Goal: Task Accomplishment & Management: Manage account settings

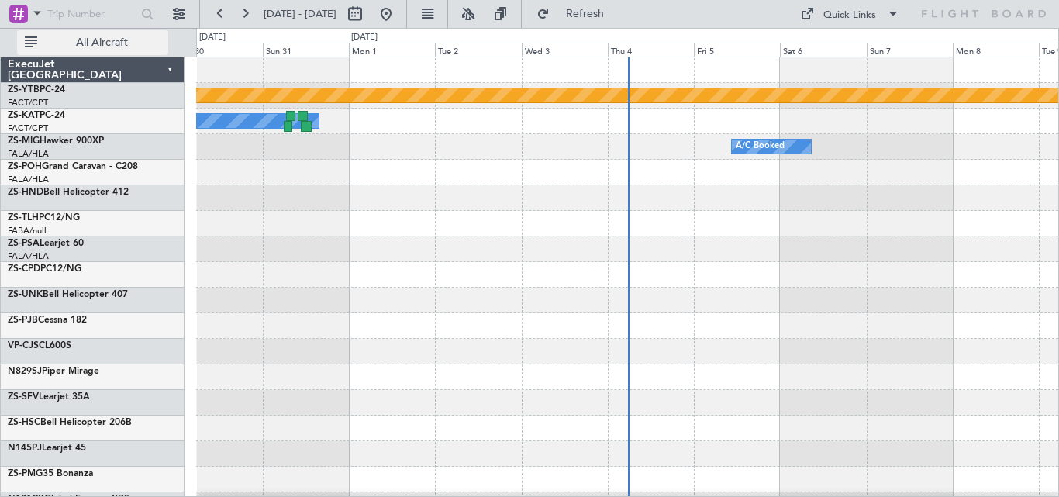
click at [121, 34] on button "All Aircraft" at bounding box center [92, 42] width 151 height 25
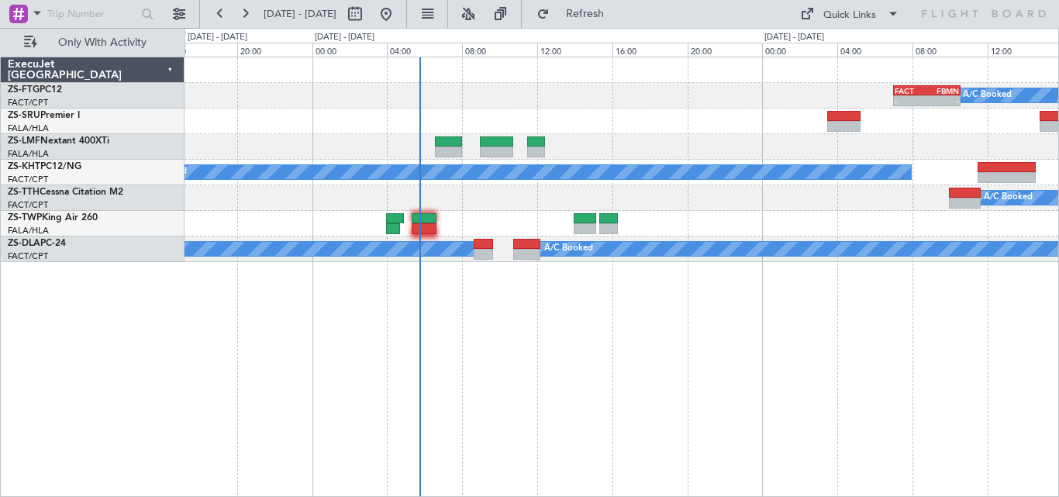
click at [767, 195] on div "A/C Booked - - FACT 07:00 Z FBMN 10:35 Z A/C Unavailable A/C Booked A/C Booked …" at bounding box center [620, 159] width 873 height 205
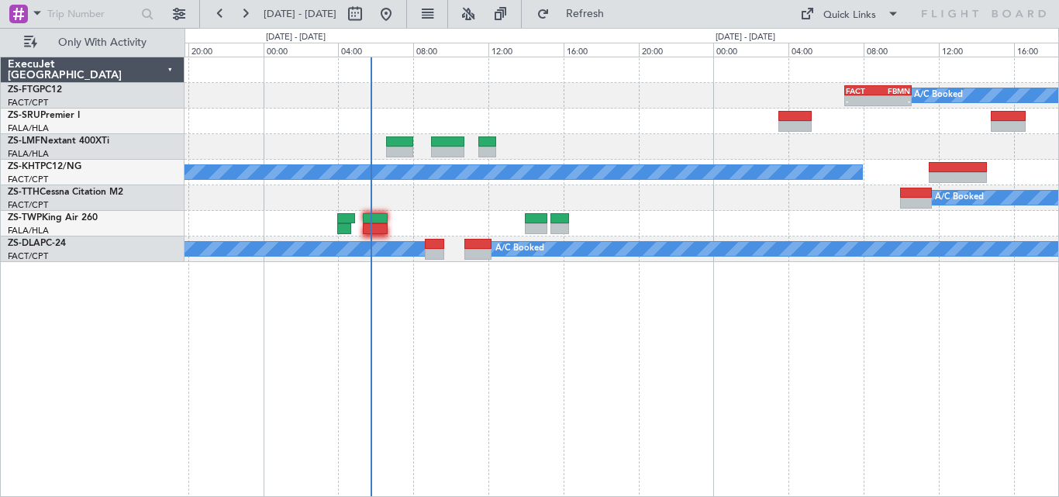
click at [580, 109] on div "A/C Booked - - FACT 07:00 Z FBMN 10:35 Z A/C Unavailable A/C Booked A/C Booked …" at bounding box center [620, 159] width 873 height 205
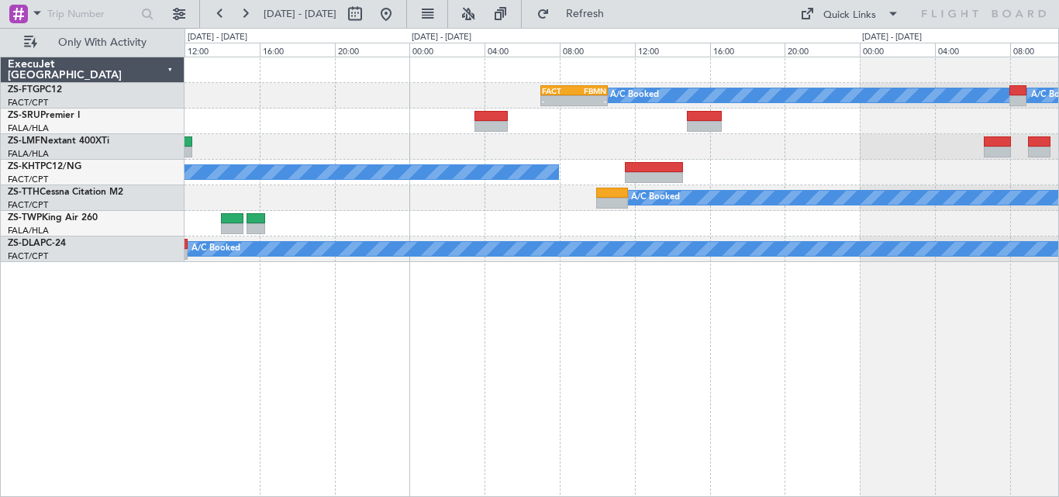
click at [367, 245] on div "A/C Booked - - FACT 07:00 Z FBMN 10:35 Z A/C Booked A/C Booked A/C Unavailable …" at bounding box center [620, 159] width 873 height 205
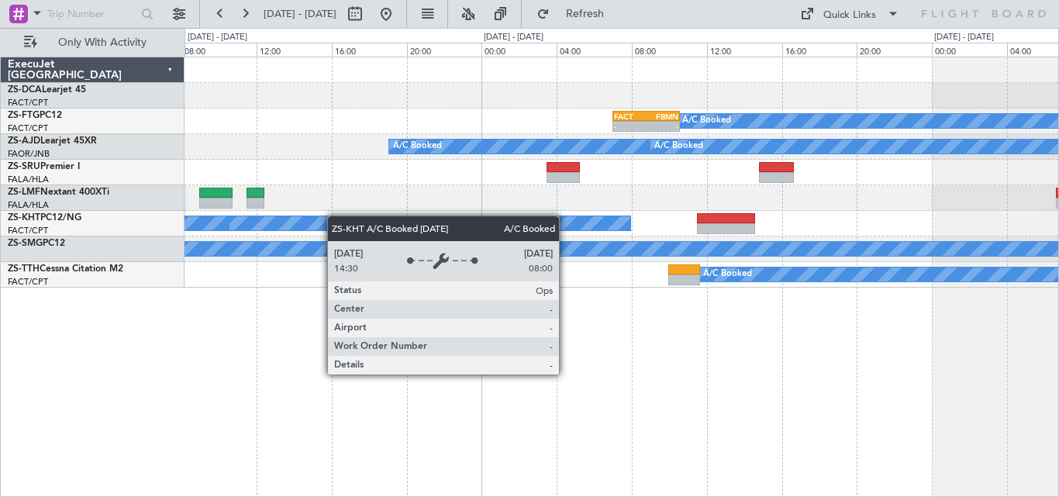
click at [563, 233] on div "A/C Booked A/C Unavailable" at bounding box center [620, 224] width 873 height 26
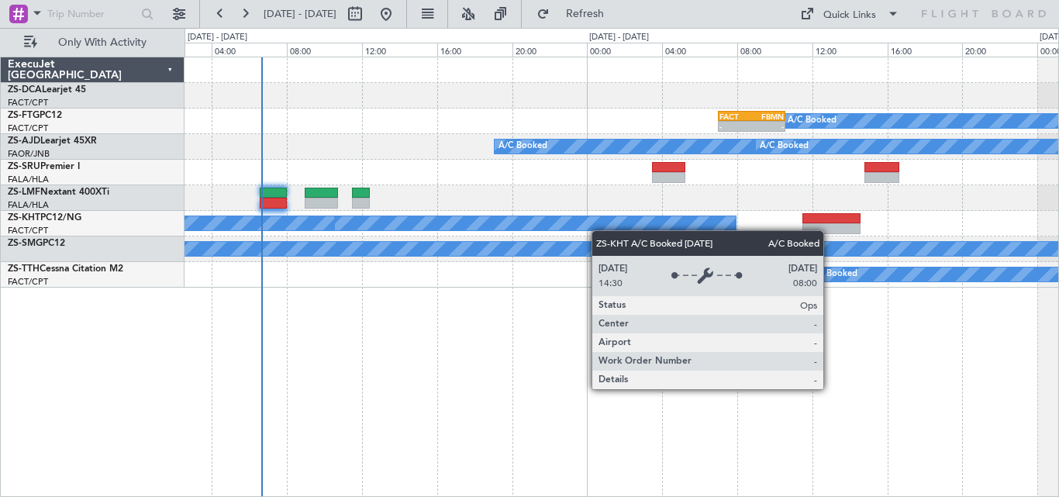
click at [618, 230] on div "A/C Booked A/C Unavailable" at bounding box center [620, 224] width 873 height 26
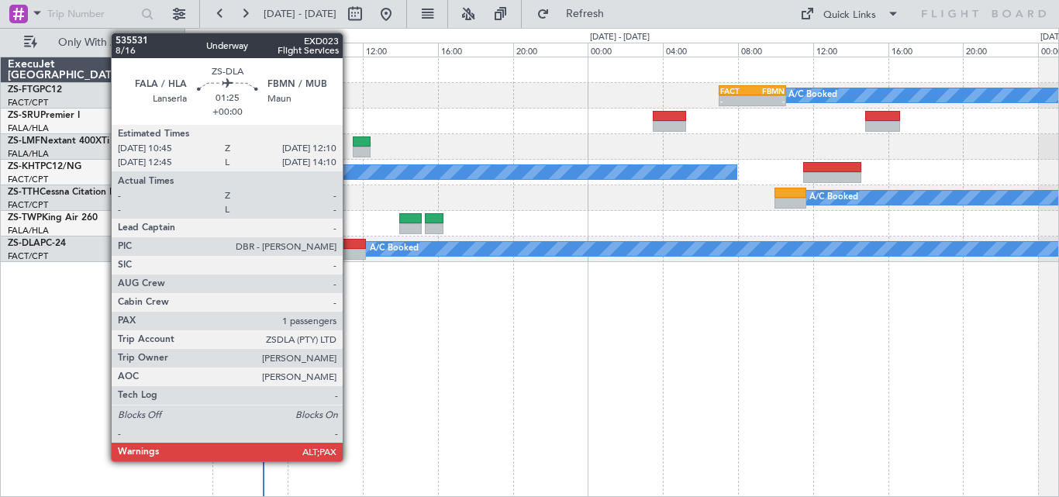
click at [350, 248] on div at bounding box center [352, 244] width 27 height 11
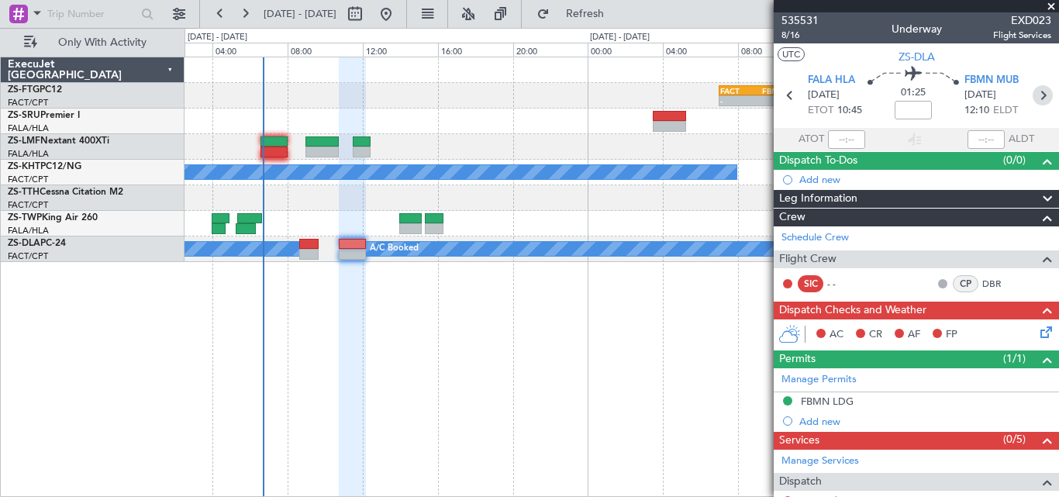
click at [1042, 91] on icon at bounding box center [1042, 95] width 20 height 20
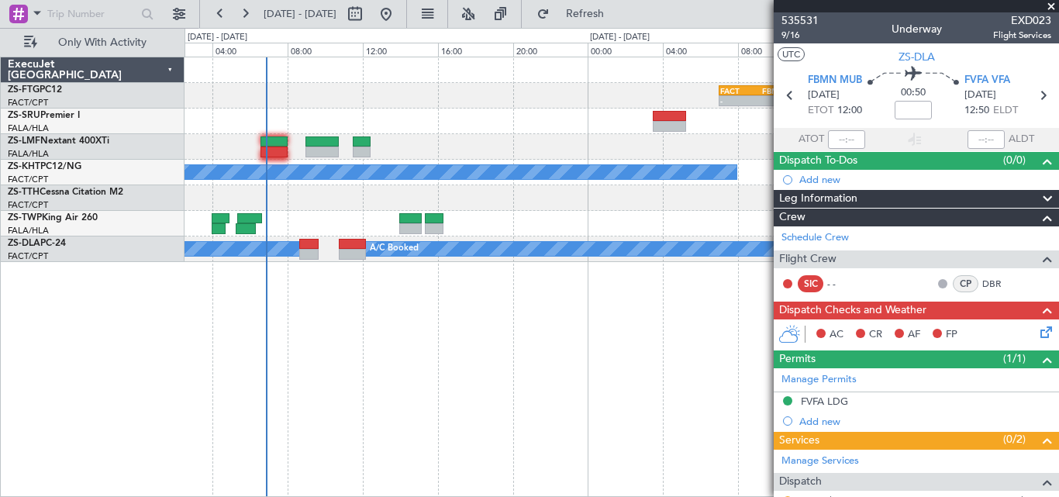
click at [1052, 4] on span at bounding box center [1051, 7] width 16 height 14
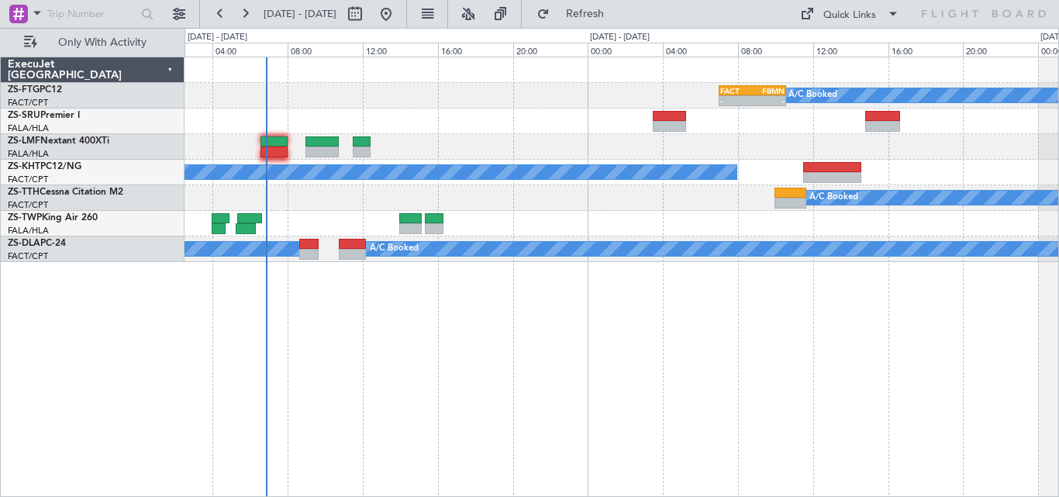
type input "0"
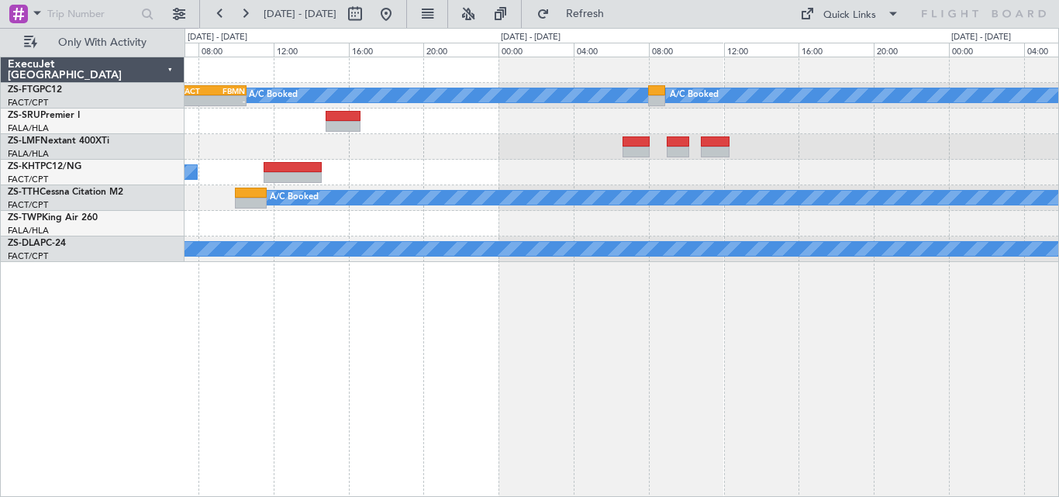
click at [267, 434] on div "A/C Booked - - FACT 07:00 Z FBMN 10:35 Z A/C Booked A/C Booked A/C Booked A/C B…" at bounding box center [621, 277] width 874 height 440
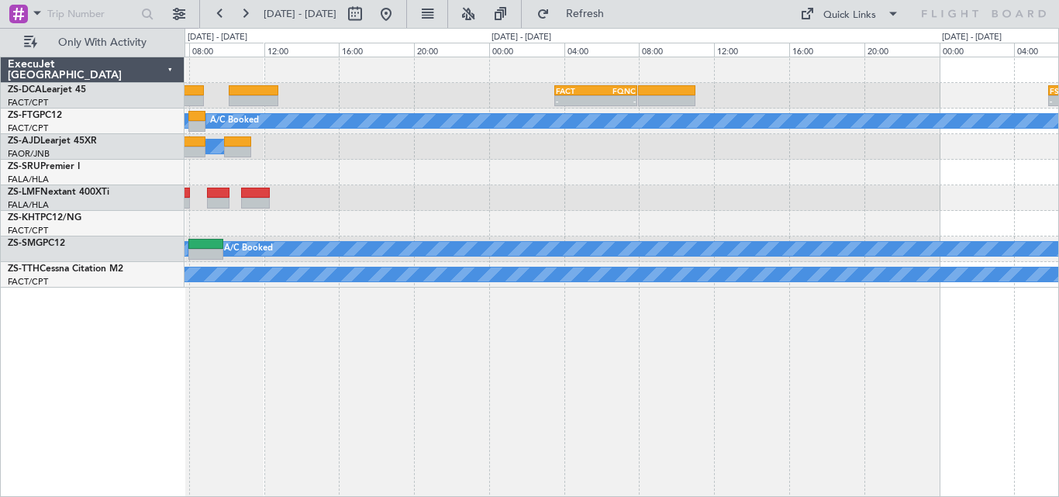
click at [258, 449] on div "- - FACT 03:30 Z FQNC 07:55 Z - - FSIA 05:50 Z FQBR 10:05 Z - - FQBR 10:30 Z FA…" at bounding box center [621, 277] width 874 height 440
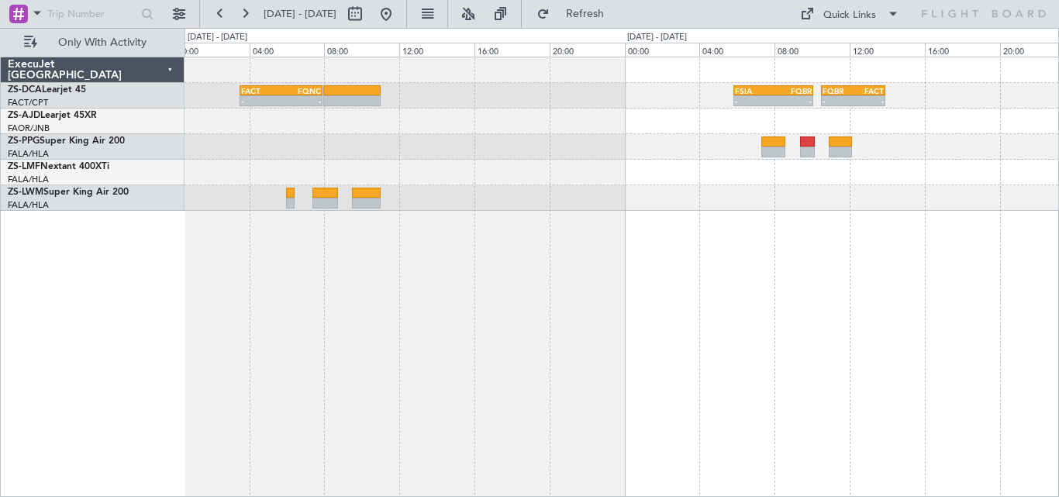
click at [326, 410] on div "- - FACT 03:30 Z FQNC 07:55 Z - - FSIA 05:50 Z FQBR 10:05 Z - - FQBR 10:30 Z FA…" at bounding box center [621, 277] width 874 height 440
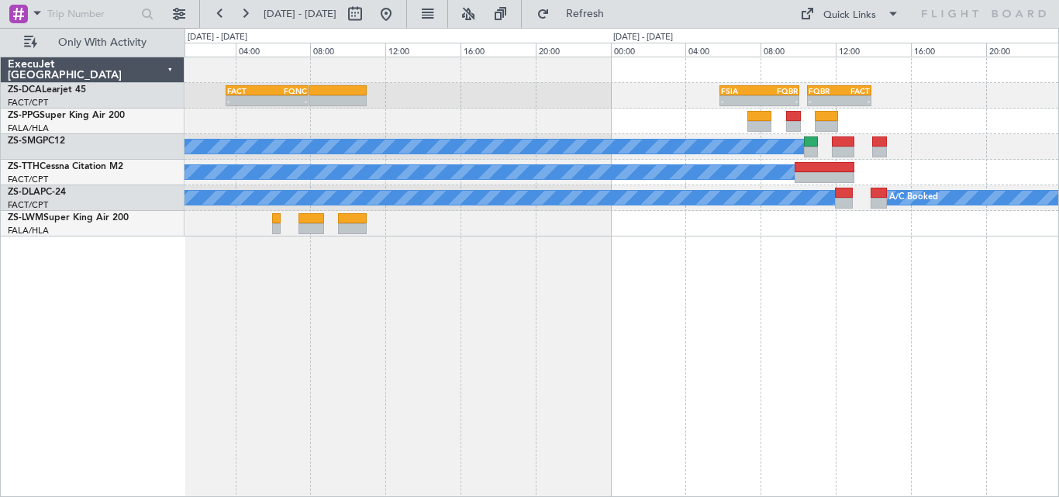
click at [607, 285] on div "- - FACT 03:30 Z FQNC 07:55 Z - - FSIA 05:50 Z FQBR 10:05 Z - - FQBR 10:30 Z FA…" at bounding box center [621, 277] width 874 height 440
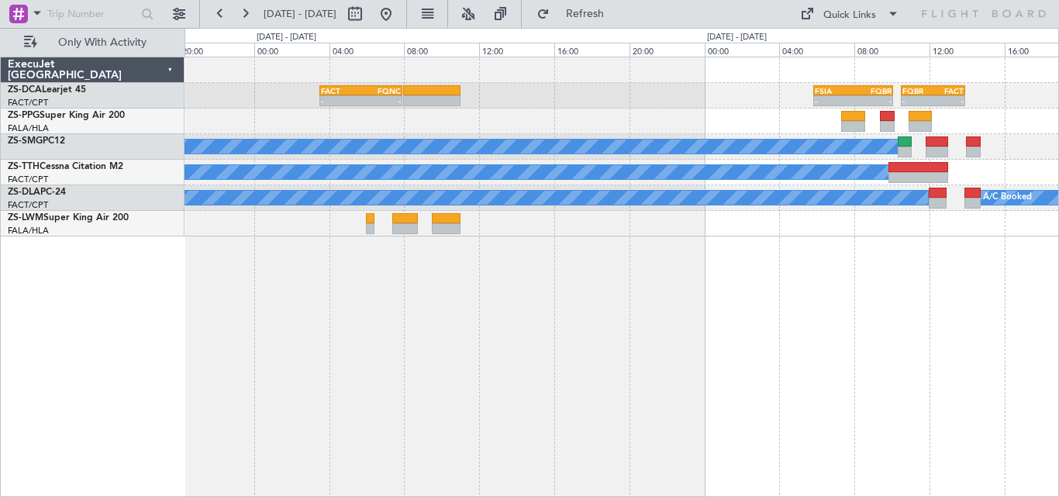
click at [619, 284] on div "- - FACT 03:30 Z FQNC 07:55 Z - - FSIA 05:50 Z FQBR 10:05 Z - - FQBR 10:30 Z FA…" at bounding box center [621, 277] width 874 height 440
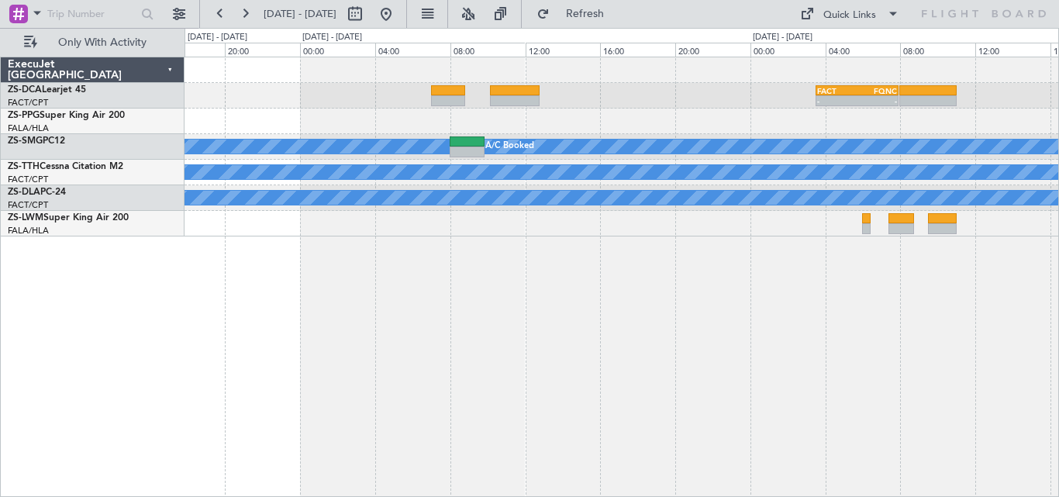
click at [895, 283] on div "- - FACT 03:30 Z FQNC 07:55 Z A/C Booked A/C Booked A/C Booked A/C Booked" at bounding box center [621, 277] width 874 height 440
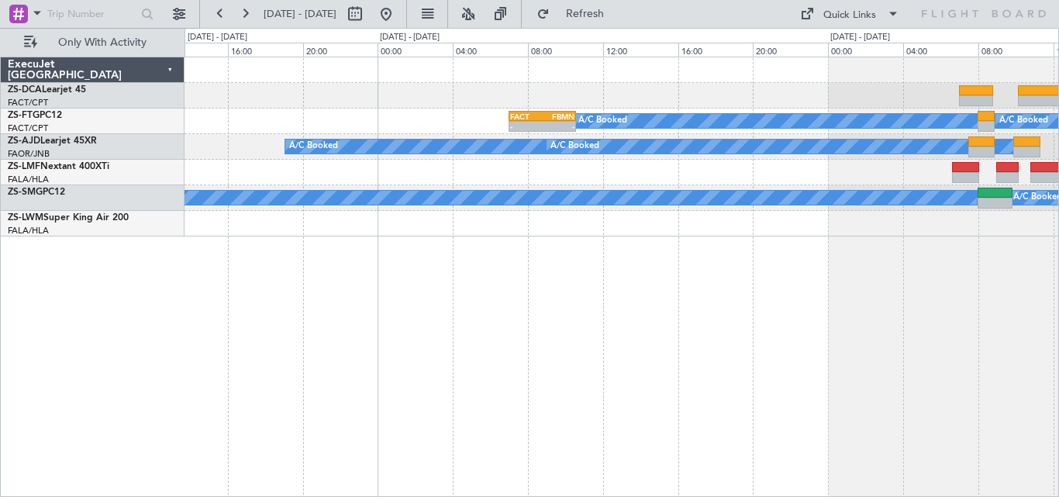
click at [1015, 277] on div "A/C Booked A/C Booked - - FACT 07:00 Z FBMN 10:35 Z A/C Booked A/C Booked A/C B…" at bounding box center [621, 277] width 874 height 440
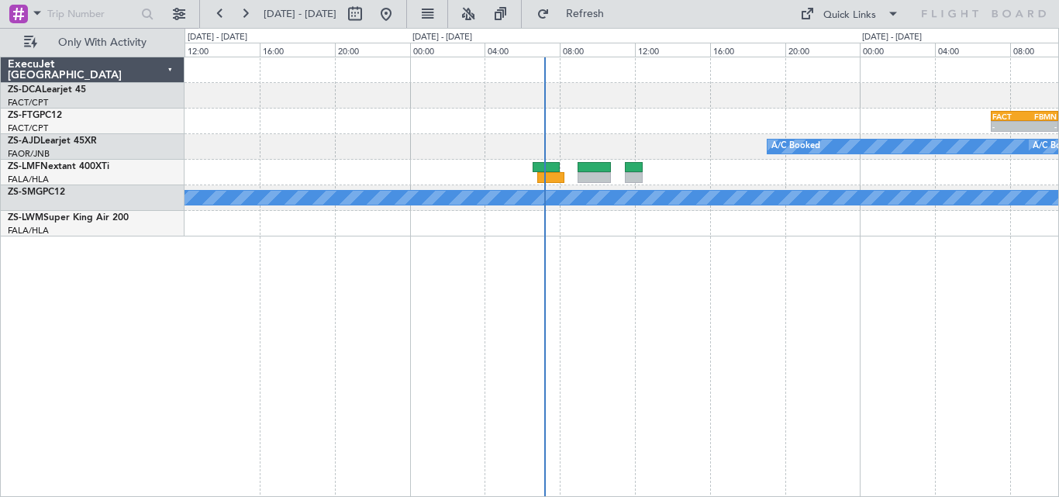
click at [937, 257] on div "A/C Booked - - FACT 07:00 Z FBMN 10:35 Z A/C Booked A/C Booked A/C Booked A/C B…" at bounding box center [621, 277] width 874 height 440
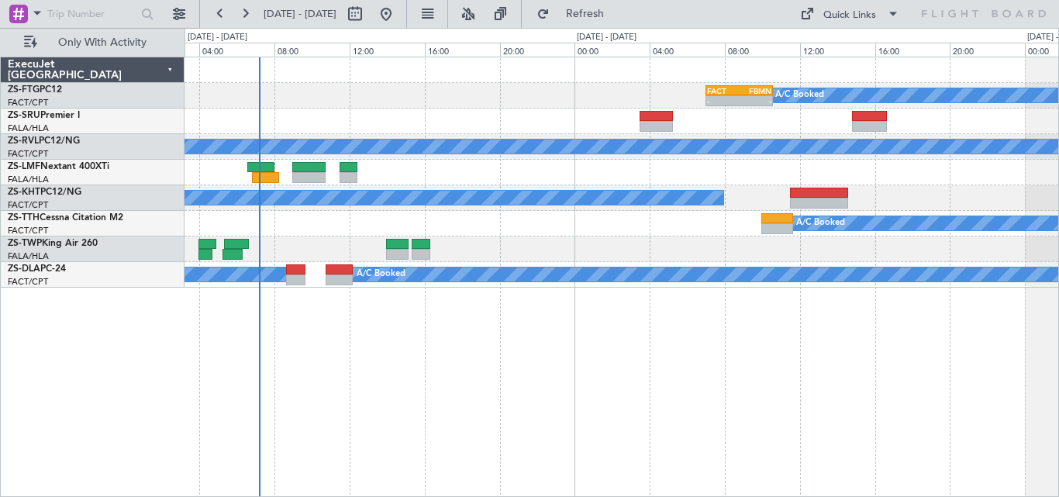
click at [506, 315] on div "A/C Booked - - FACT 07:00 Z FBMN 10:35 Z A/C Booked A/C Booked A/C Unavailable …" at bounding box center [621, 277] width 874 height 440
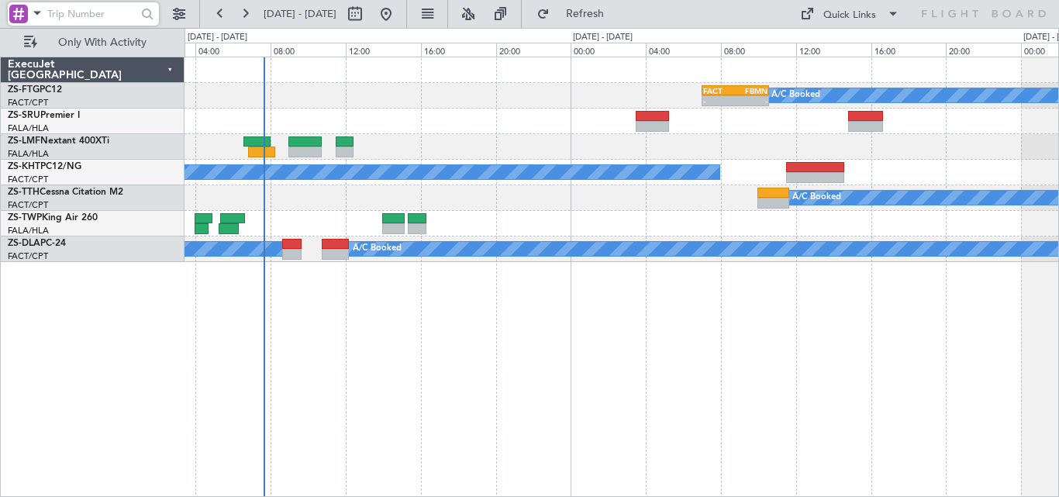
click at [98, 5] on input "text" at bounding box center [91, 13] width 89 height 23
paste input "522006"
type input "522006"
click at [140, 12] on div at bounding box center [148, 14] width 24 height 24
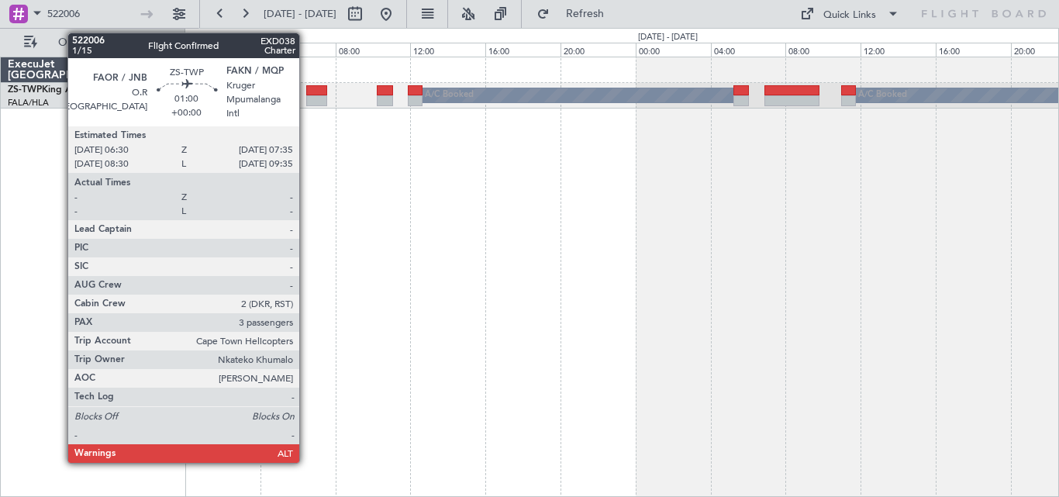
click at [306, 99] on div at bounding box center [316, 100] width 21 height 11
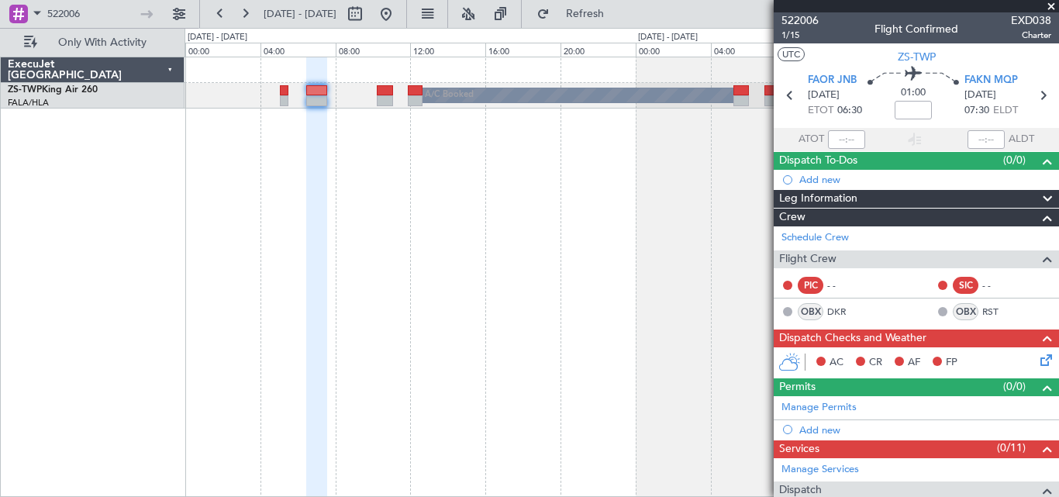
scroll to position [382, 0]
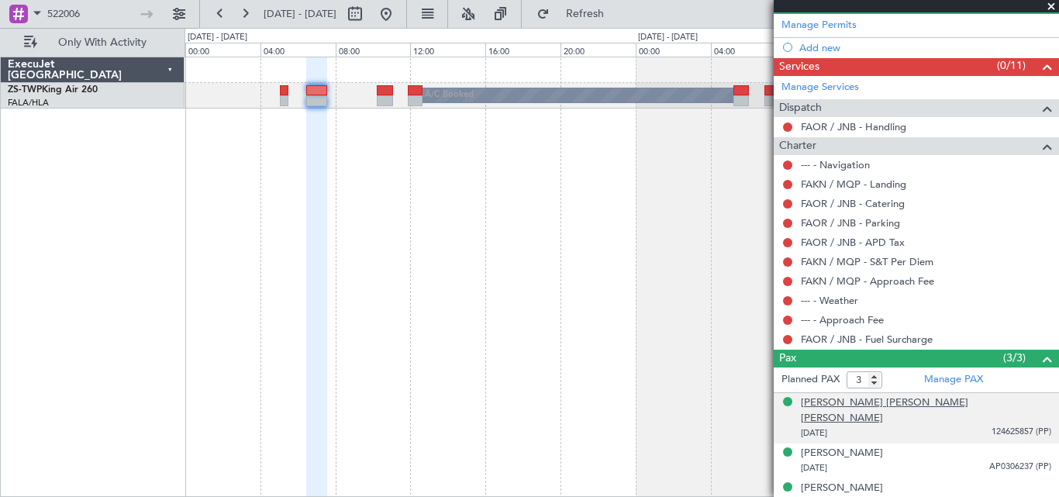
click at [834, 405] on div "[PERSON_NAME] [PERSON_NAME] [PERSON_NAME]" at bounding box center [926, 410] width 250 height 30
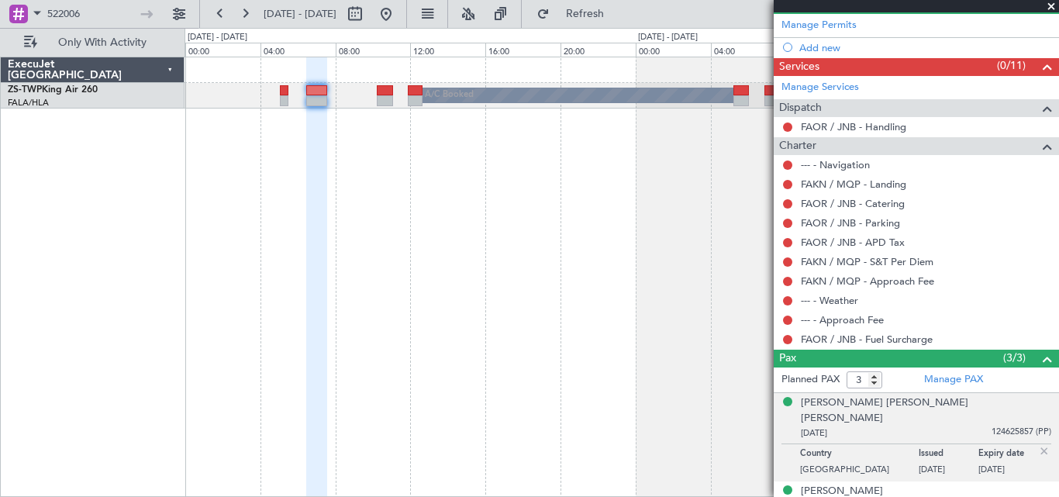
scroll to position [420, 0]
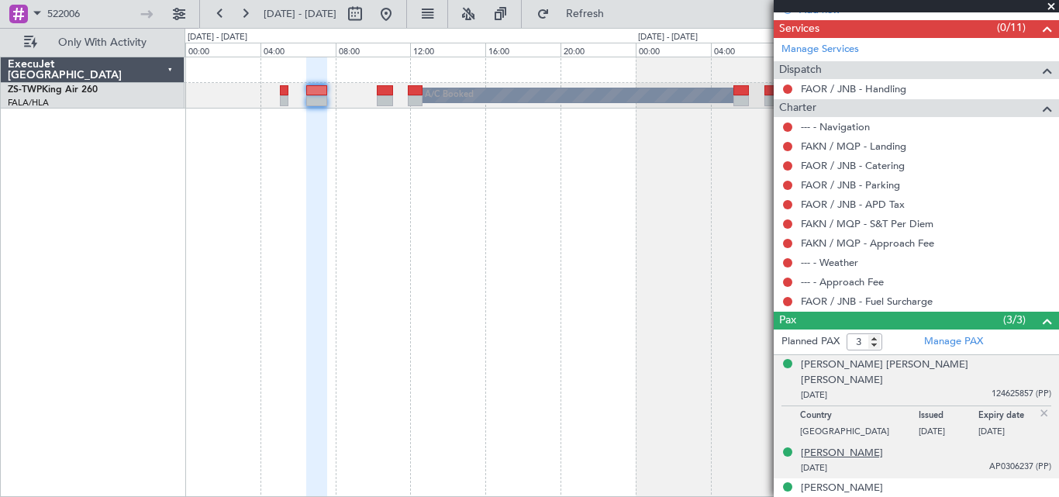
click at [817, 446] on div "[PERSON_NAME]" at bounding box center [842, 454] width 82 height 16
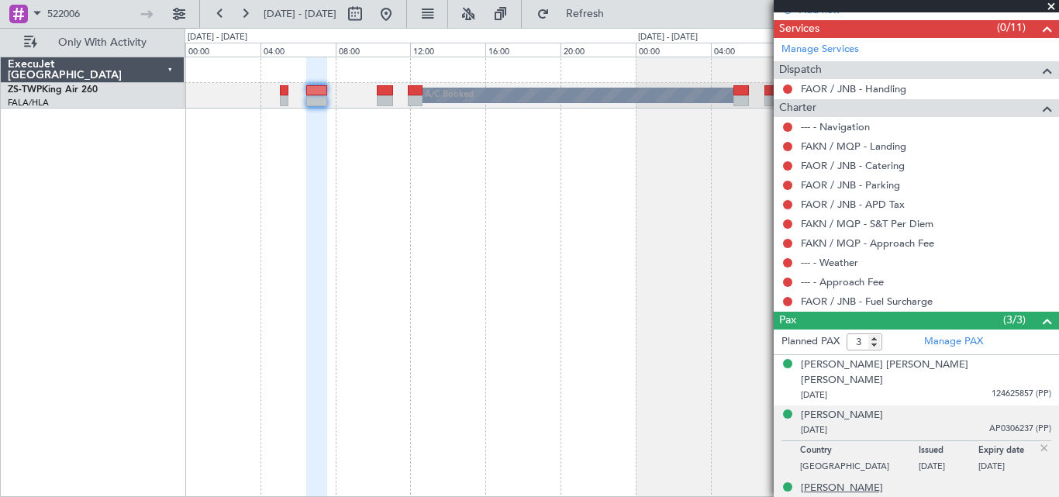
click at [831, 481] on div "[PERSON_NAME]" at bounding box center [842, 489] width 82 height 16
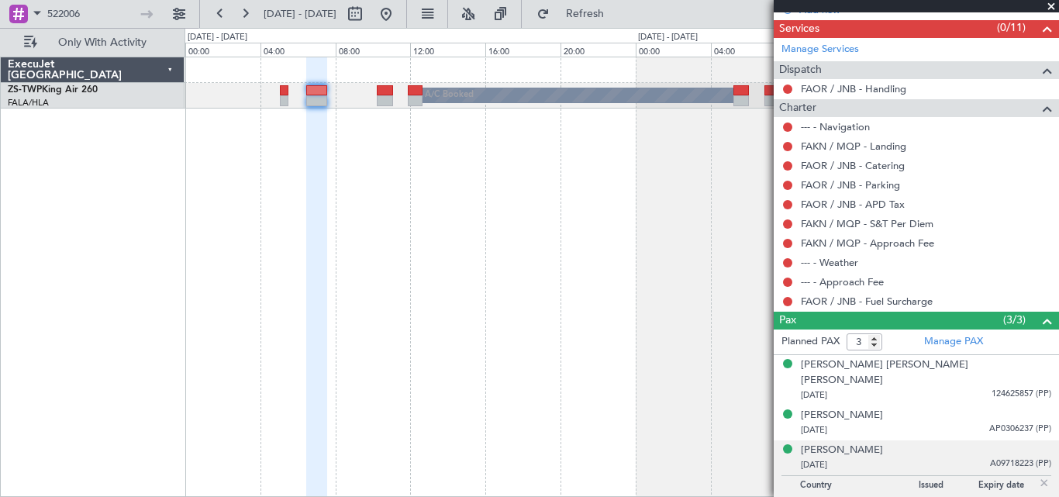
click at [1046, 4] on span at bounding box center [1051, 7] width 16 height 14
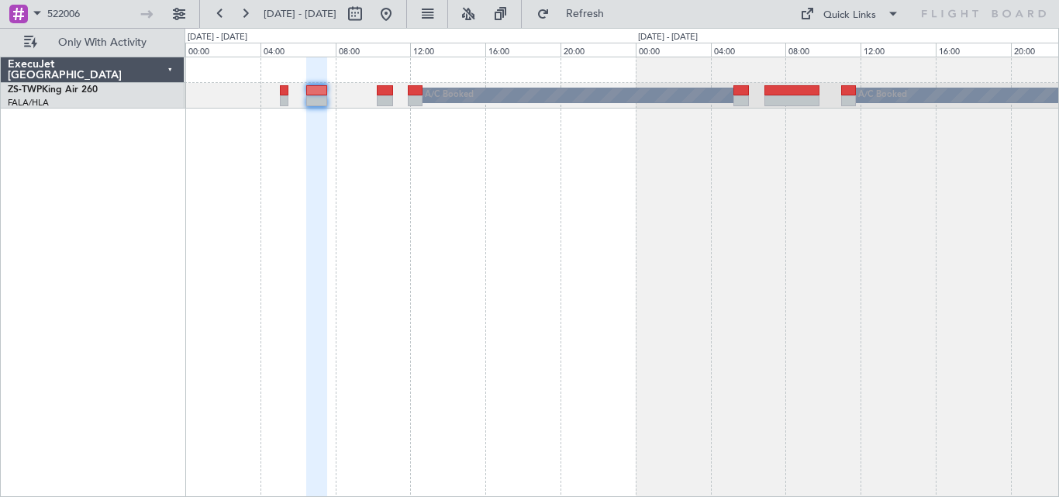
type input "0"
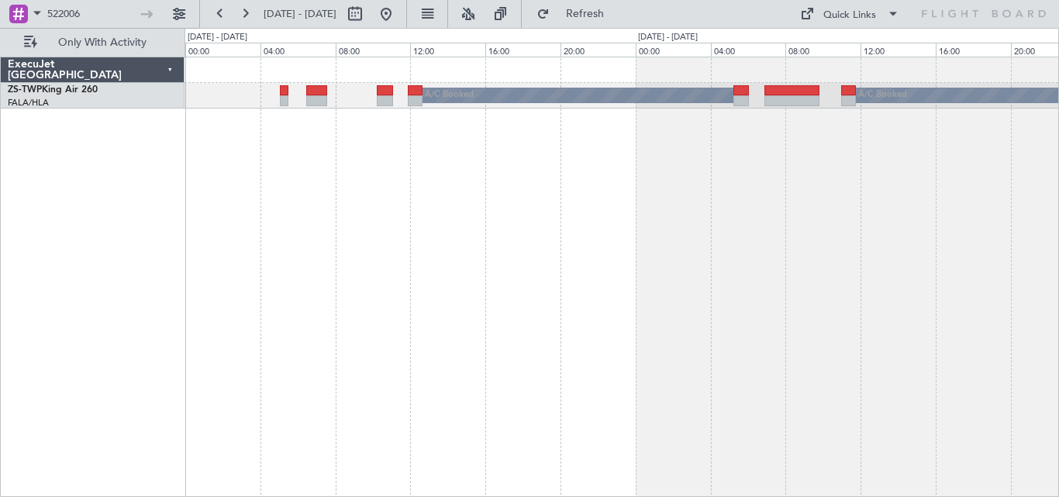
scroll to position [0, 0]
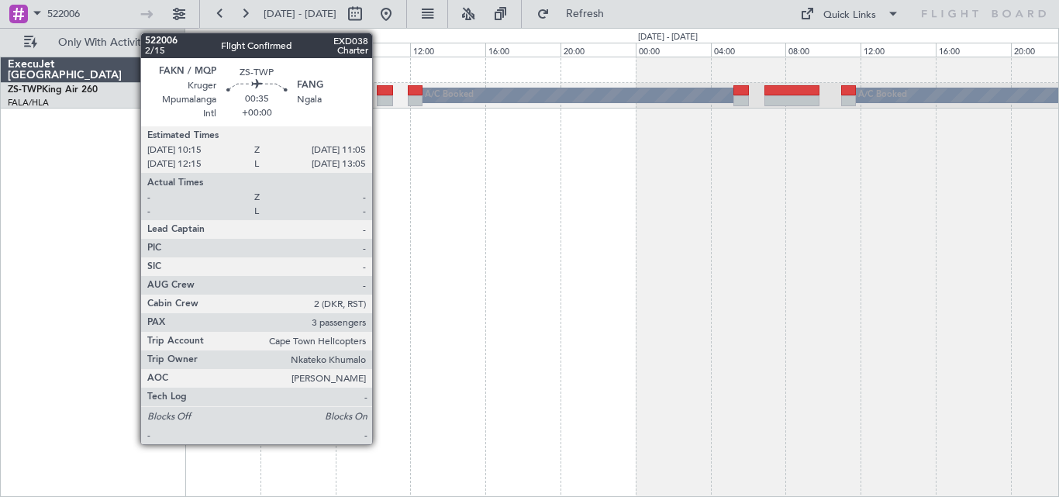
click at [377, 91] on div at bounding box center [385, 90] width 16 height 11
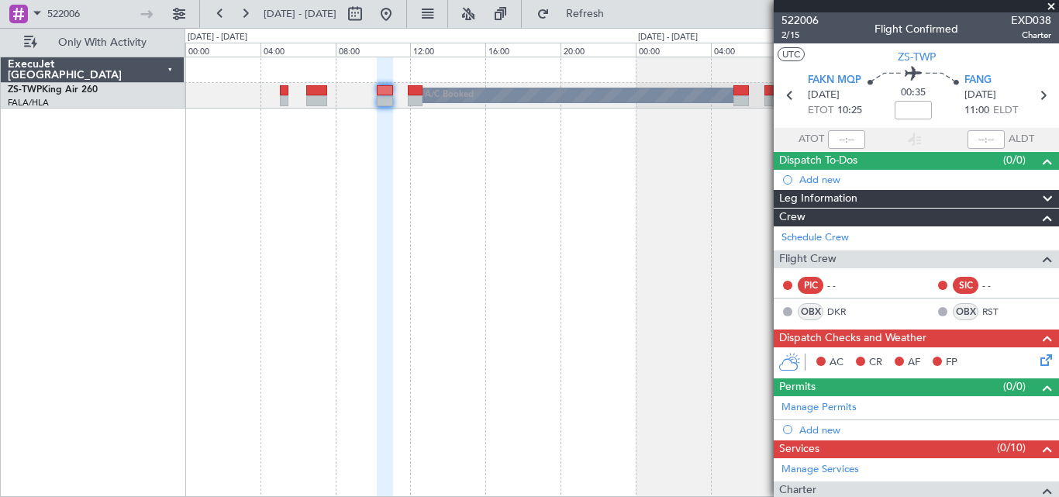
click at [1050, 6] on span at bounding box center [1051, 7] width 16 height 14
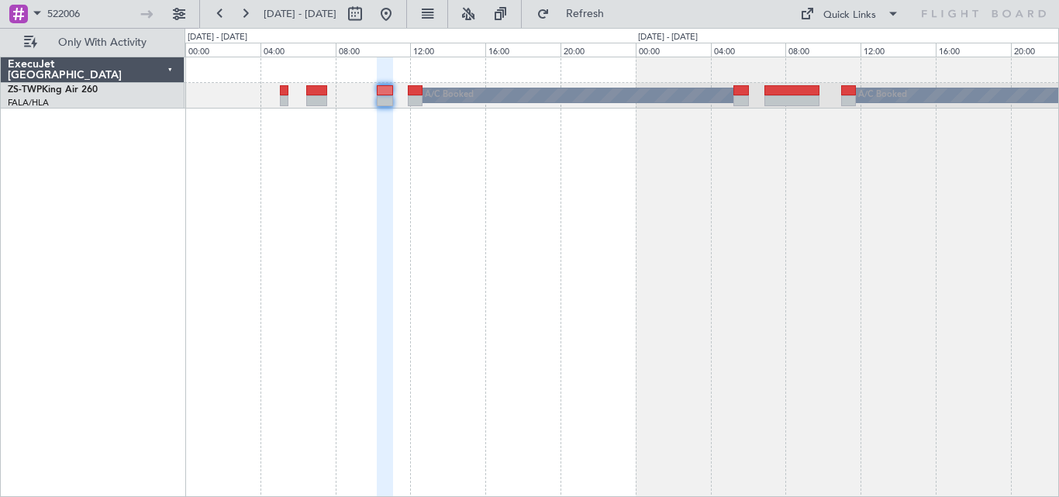
type input "0"
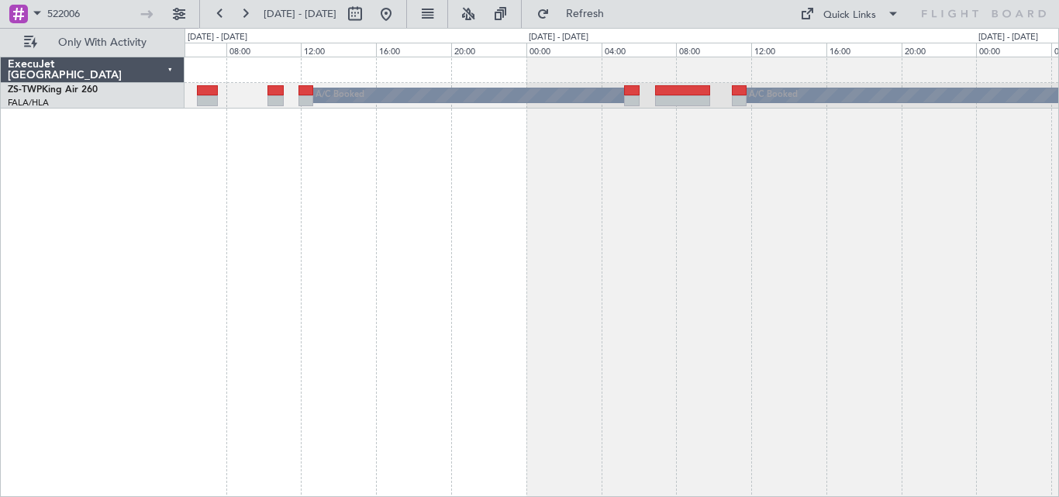
click at [644, 208] on div "A/C Booked A/C Booked A/C Booked" at bounding box center [621, 277] width 874 height 440
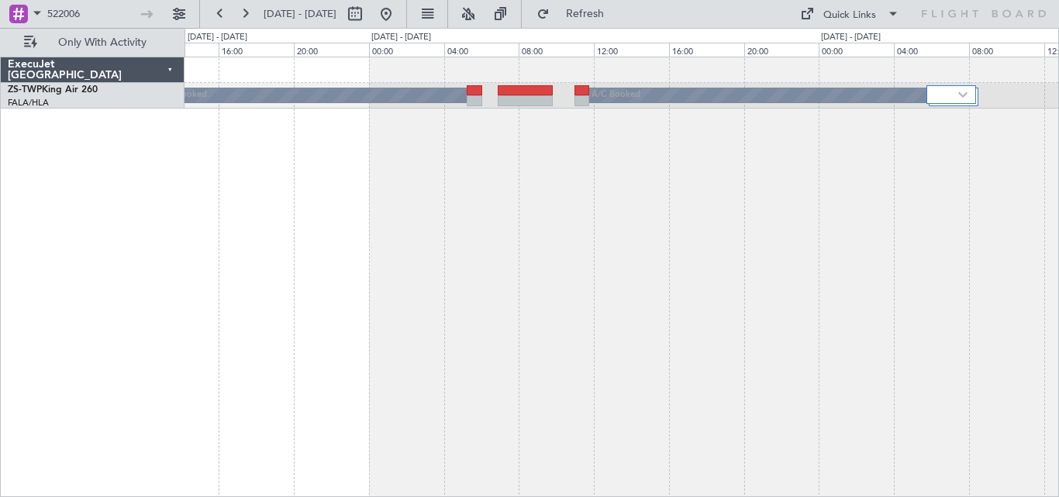
click at [505, 243] on div "A/C Booked A/C Booked A/C Booked" at bounding box center [621, 277] width 874 height 440
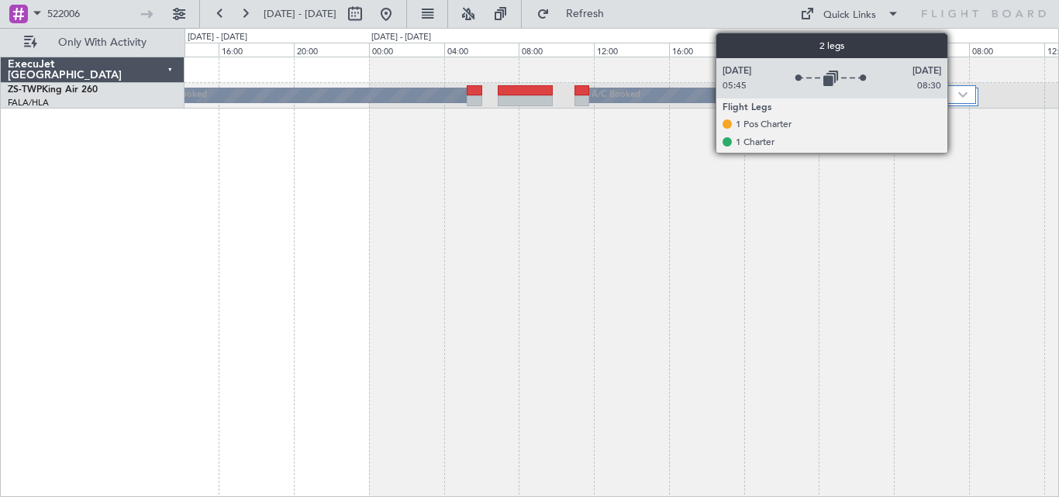
click at [954, 95] on div at bounding box center [951, 94] width 50 height 19
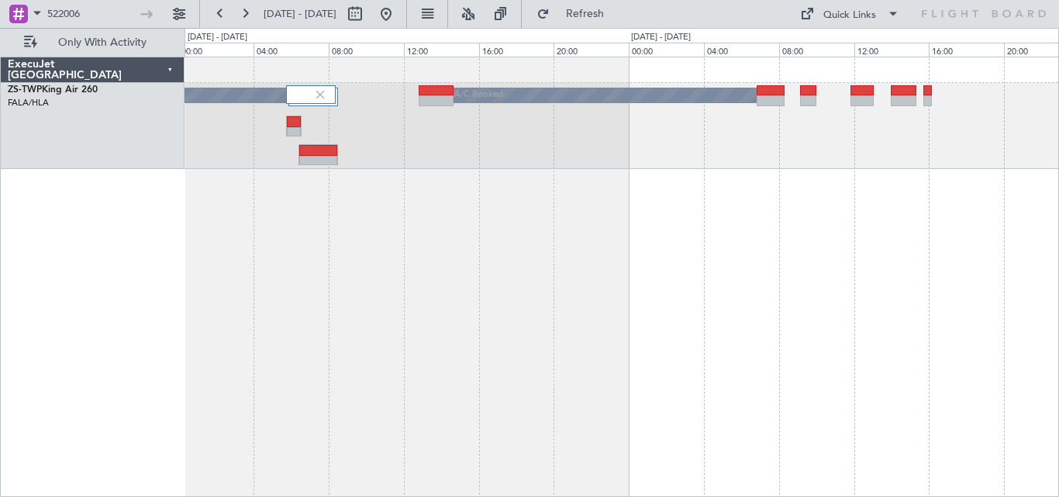
click at [294, 260] on div "A/C Booked A/C Booked" at bounding box center [621, 277] width 874 height 440
drag, startPoint x: 96, startPoint y: 12, endPoint x: 19, endPoint y: 19, distance: 77.0
click at [17, 22] on div "522006" at bounding box center [83, 13] width 151 height 23
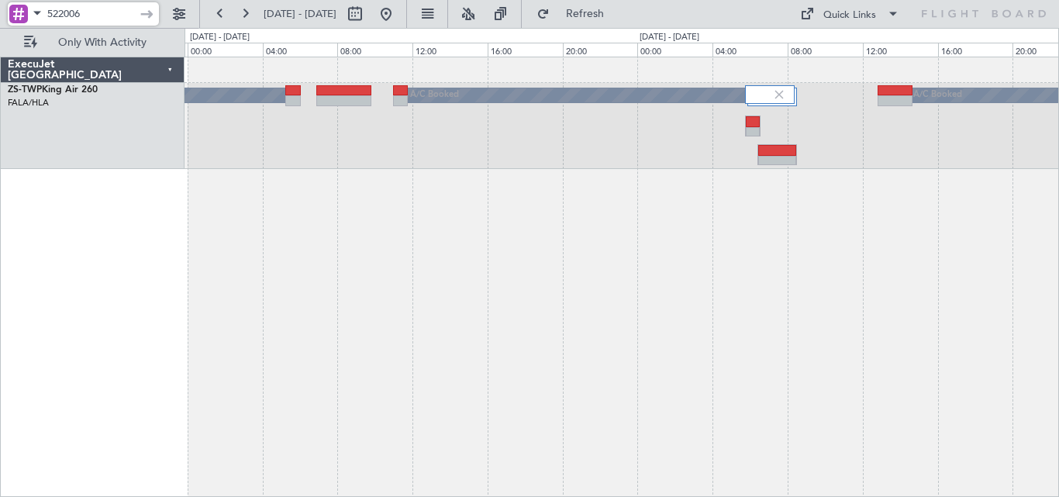
click at [715, 128] on div "A/C Booked A/C Booked A/C Booked" at bounding box center [620, 126] width 873 height 86
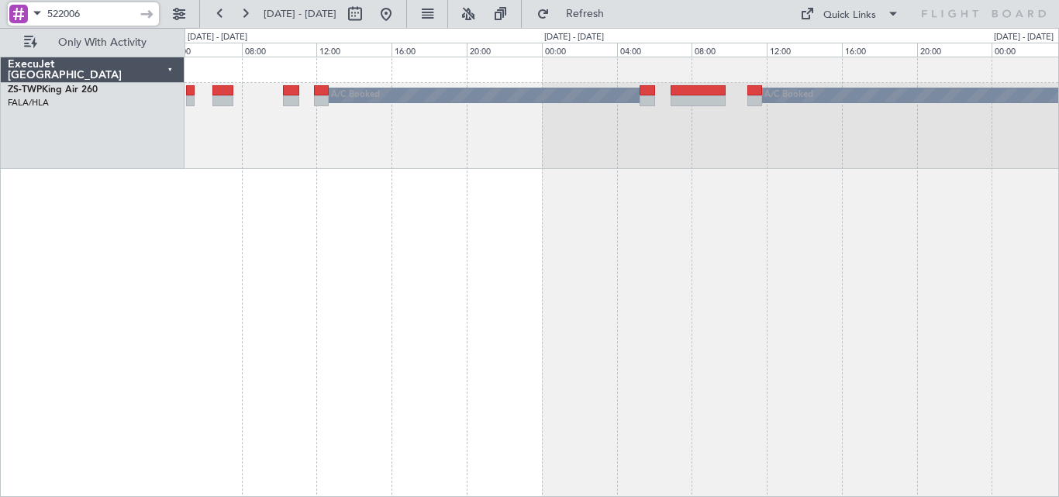
click at [660, 152] on div "A/C Booked A/C Booked A/C Booked" at bounding box center [620, 126] width 873 height 86
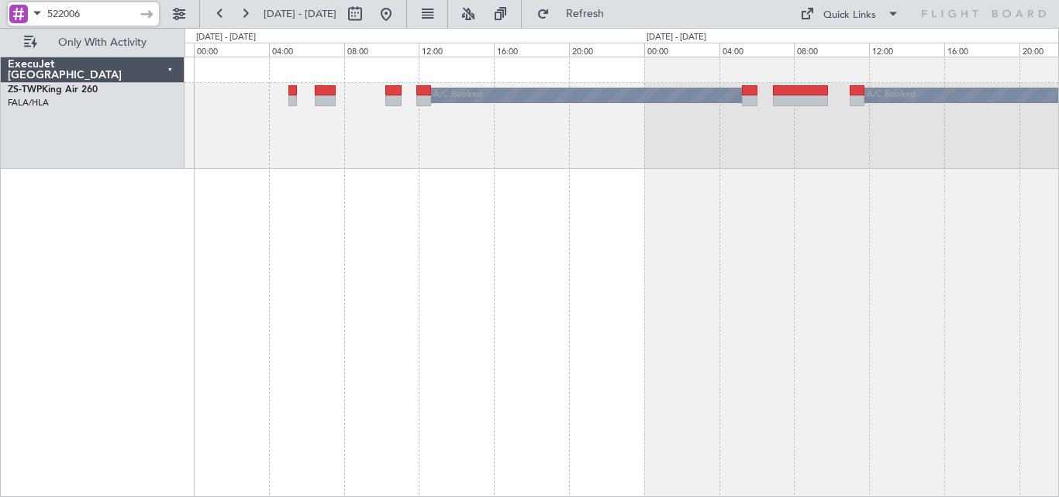
click at [360, 205] on div "A/C Booked A/C Booked A/C Booked" at bounding box center [621, 277] width 874 height 440
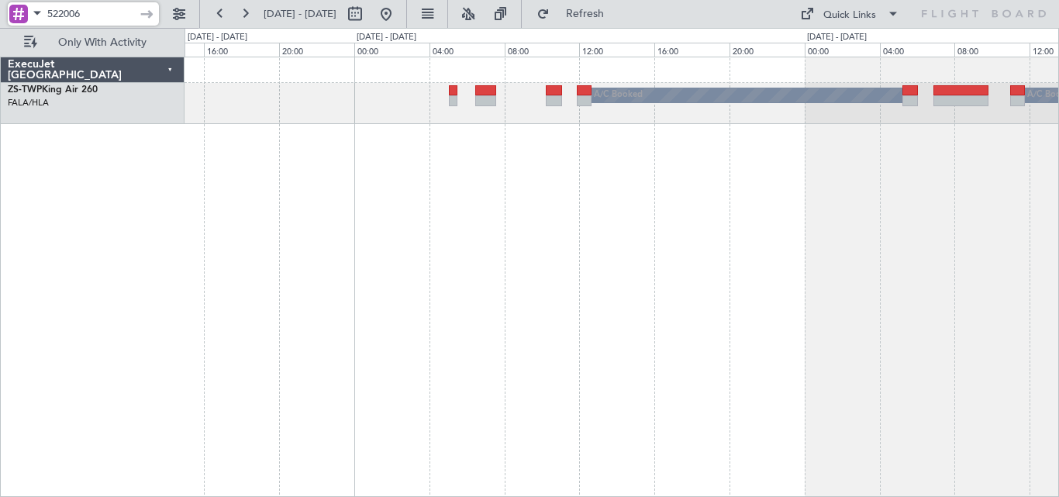
click at [456, 192] on div "A/C Booked A/C Booked A/C Booked" at bounding box center [621, 277] width 874 height 440
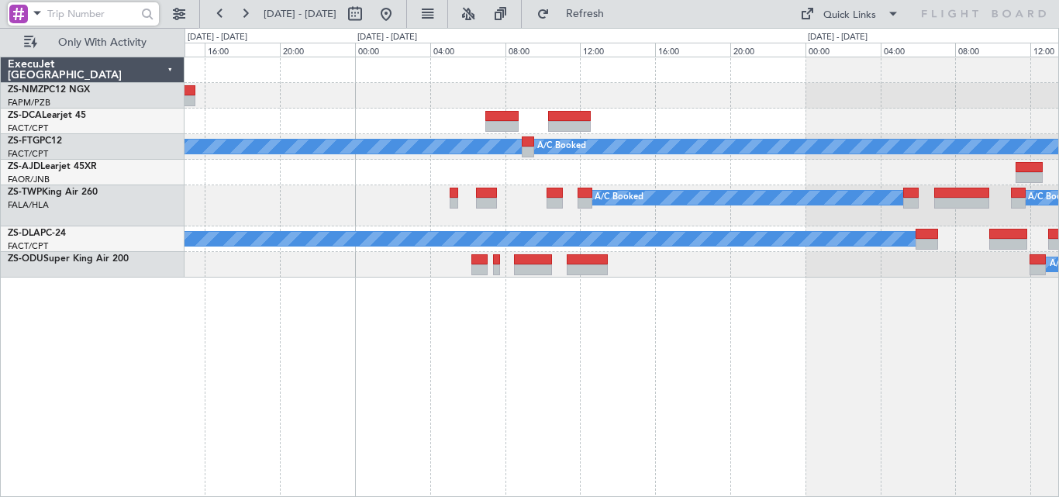
click at [90, 13] on input "text" at bounding box center [91, 13] width 89 height 23
paste input "53631"
type input "53631"
click at [136, 5] on div at bounding box center [148, 14] width 24 height 24
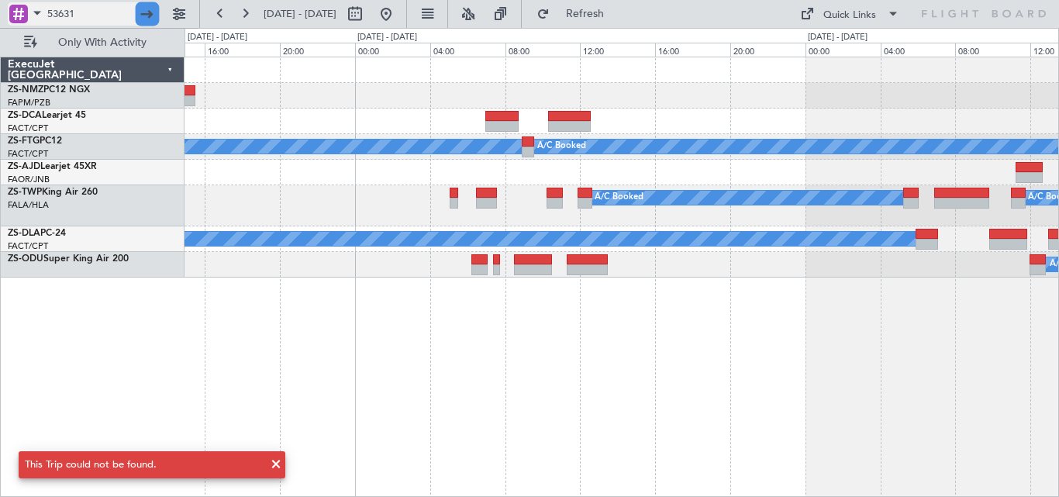
click at [148, 18] on div at bounding box center [148, 14] width 24 height 24
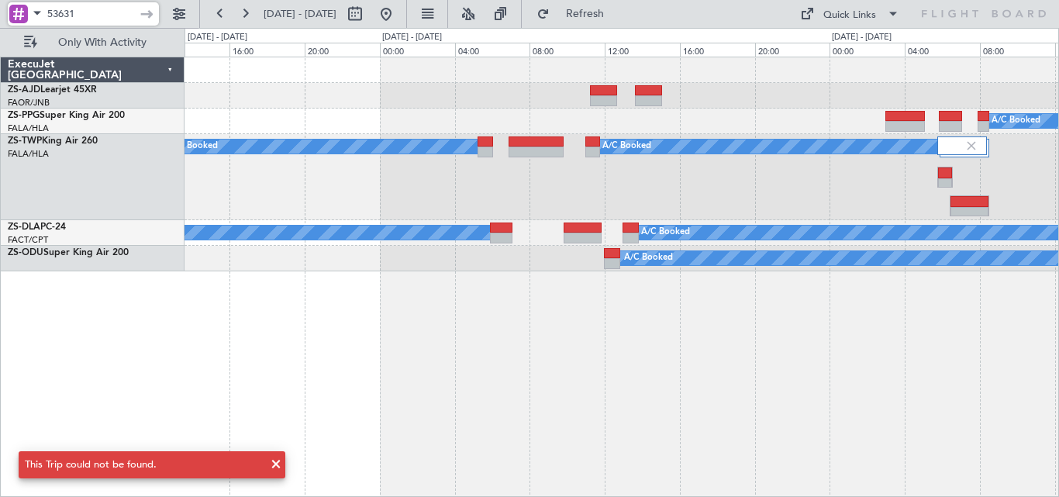
drag, startPoint x: 108, startPoint y: 14, endPoint x: -33, endPoint y: 19, distance: 141.2
click at [0, 19] on html "53631 [DATE] - [DATE] Refresh Quick Links Only With Activity A/C Booked A/C Boo…" at bounding box center [529, 248] width 1059 height 497
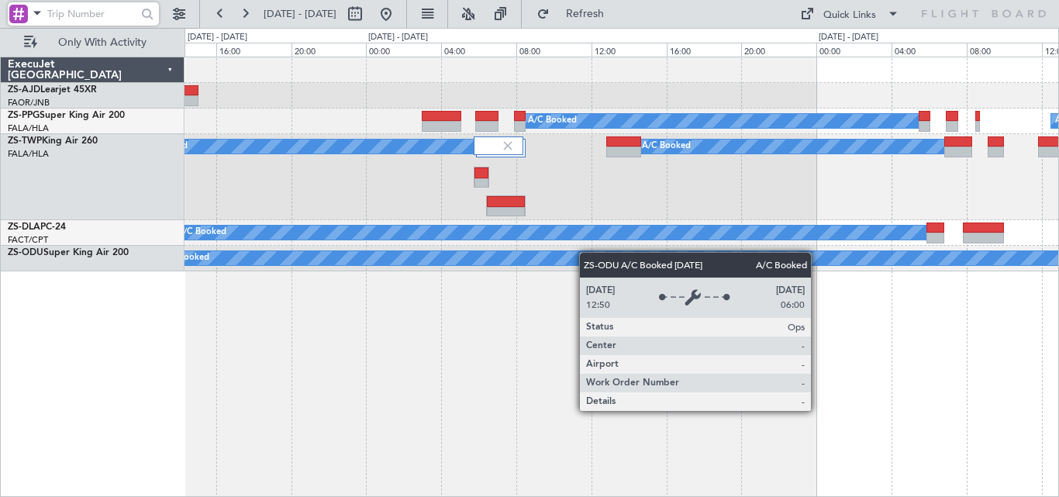
click at [281, 252] on div "A/C Booked A/C Booked A/C Booked A/C Booked A/C Booked A/C Booked A/C Booked A/…" at bounding box center [620, 164] width 873 height 214
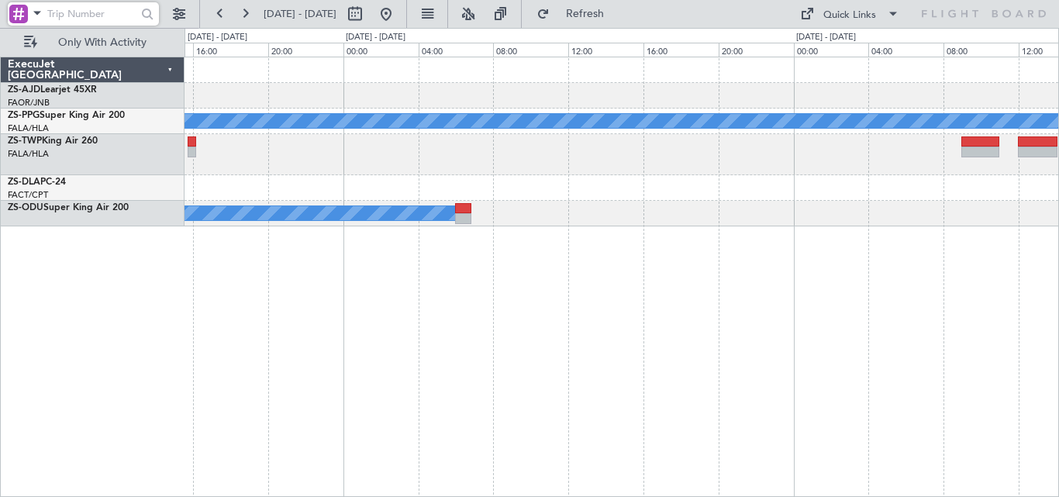
click at [541, 243] on div "A/C Booked A/C Booked A/C Booked A/C Booked A/C Booked A/C Booked A/C Booked A/…" at bounding box center [621, 277] width 874 height 440
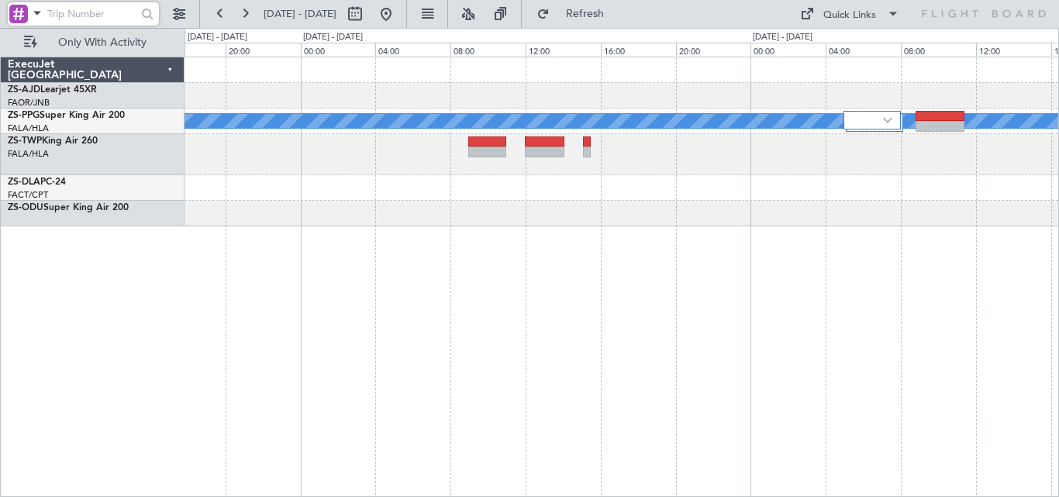
click at [395, 235] on div "A/C Booked" at bounding box center [621, 277] width 874 height 440
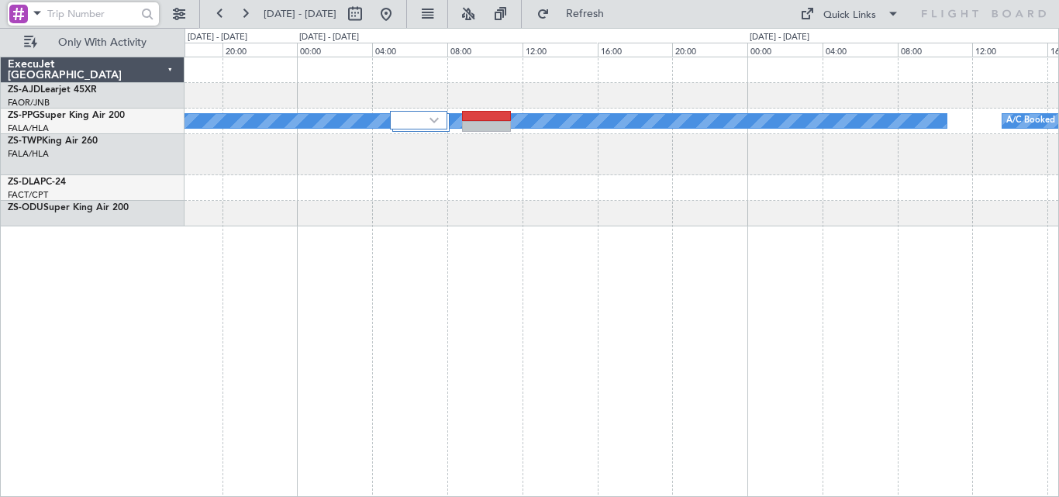
click at [363, 221] on div at bounding box center [620, 214] width 873 height 26
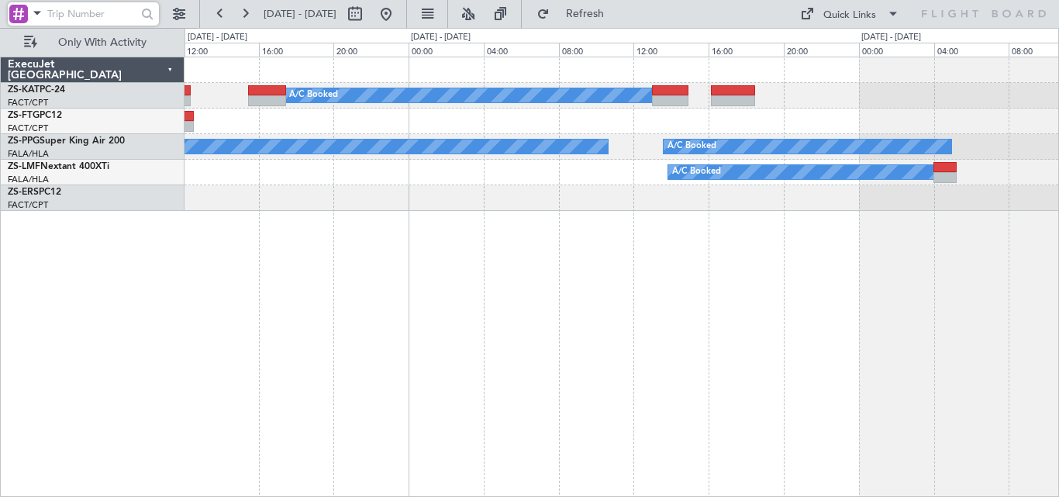
click at [670, 181] on div "A/C Booked A/C Booked A/C Booked A/C Booked A/C Booked" at bounding box center [620, 133] width 873 height 153
click at [669, 181] on div "A/C Booked" at bounding box center [620, 173] width 873 height 26
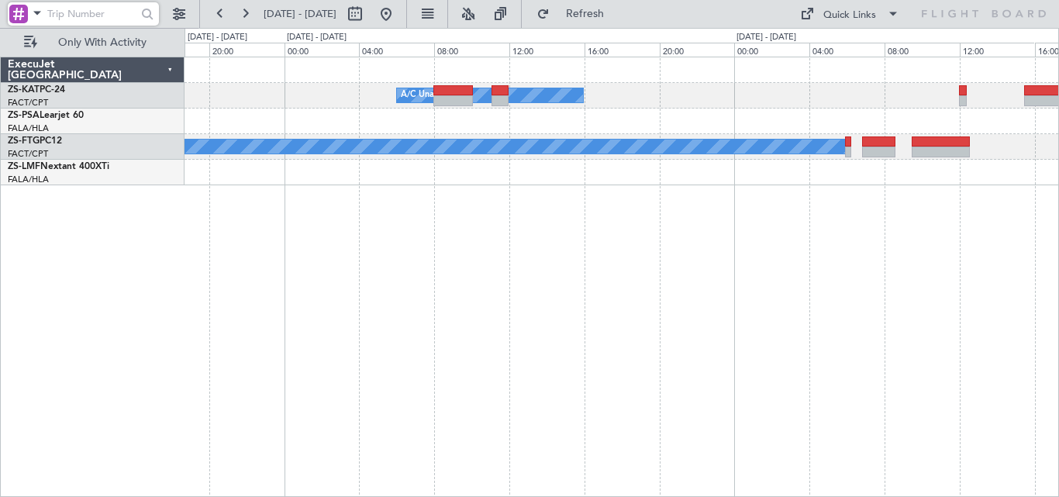
click at [1034, 150] on div "A/C Booked" at bounding box center [620, 147] width 873 height 26
click at [1058, 150] on div "A/C Unavailable A/C Booked A/C Unavailable A/C Booked ExecuJet [GEOGRAPHIC_DATA…" at bounding box center [529, 262] width 1059 height 469
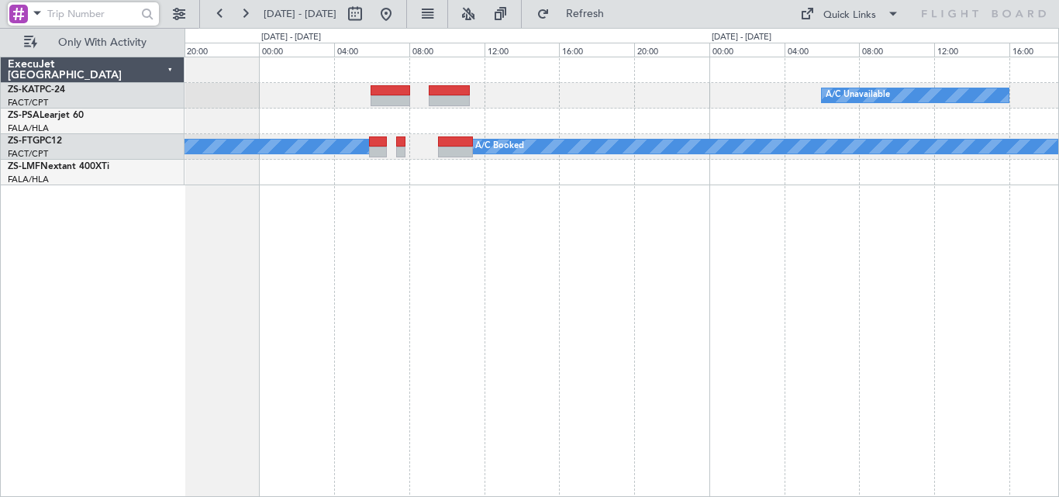
click at [1058, 195] on div "A/C Unavailable A/C Unavailable A/C Booked A/C Booked ExecuJet [GEOGRAPHIC_DATA…" at bounding box center [529, 262] width 1059 height 469
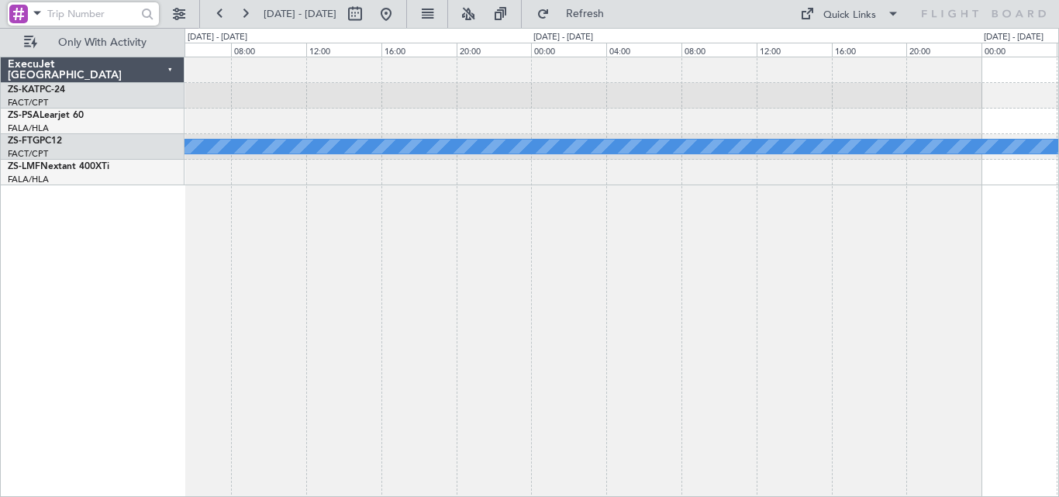
click at [1058, 194] on div "A/C Booked A/C Booked ExecuJet [GEOGRAPHIC_DATA] ZS-KAT PC-24 FACT/CPT [GEOGRAP…" at bounding box center [529, 262] width 1059 height 469
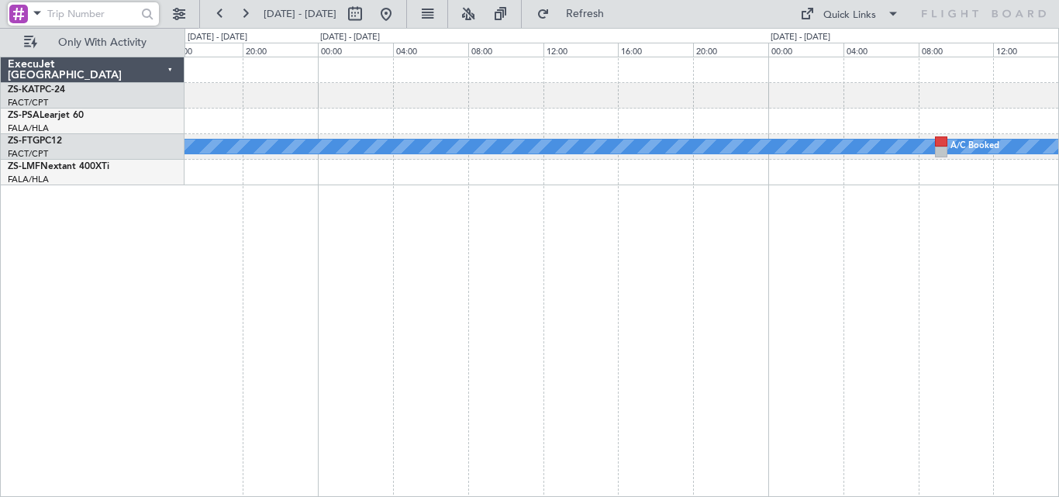
click at [1058, 231] on div "A/C Booked A/C Booked ExecuJet [GEOGRAPHIC_DATA] ZS-KAT PC-24 FACT/CPT [GEOGRAP…" at bounding box center [529, 262] width 1059 height 469
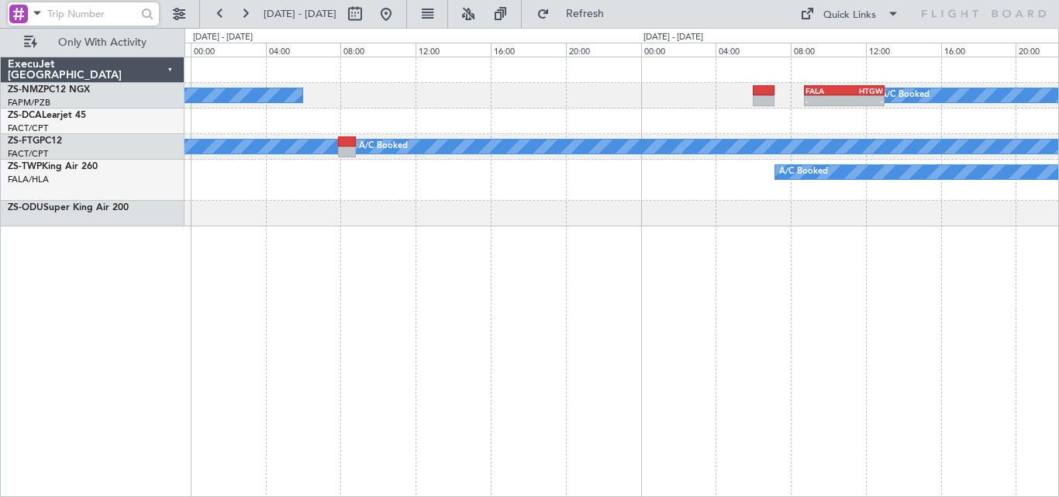
click at [1058, 250] on div "A/C Booked - - FALA 08:45 Z HTGW 13:00 Z A/C Booked - - FQBR 10:30 Z FACT 13:55…" at bounding box center [529, 262] width 1059 height 469
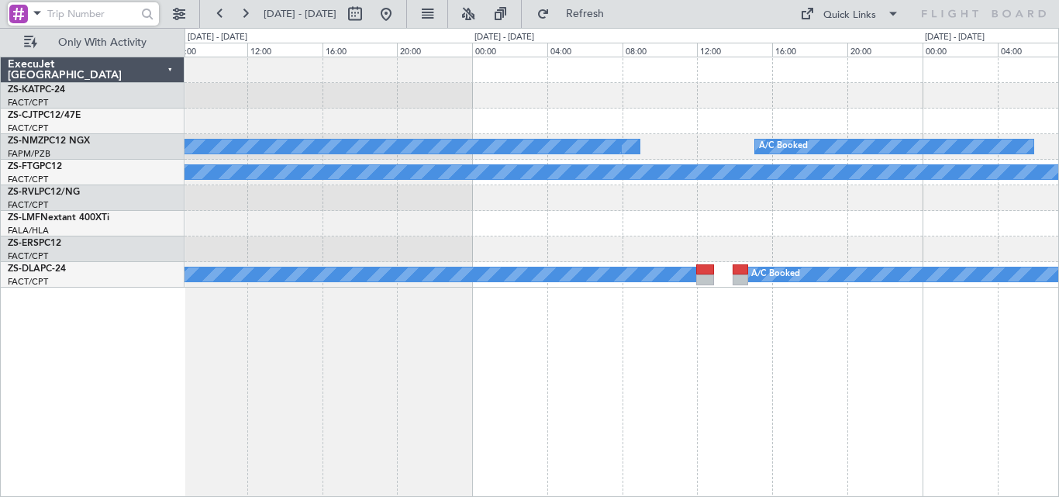
click at [1058, 221] on div "A/C Booked A/C Booked A/C Booked A/C Booked A/C Booked A/C Booked A/C Unavailab…" at bounding box center [529, 262] width 1059 height 469
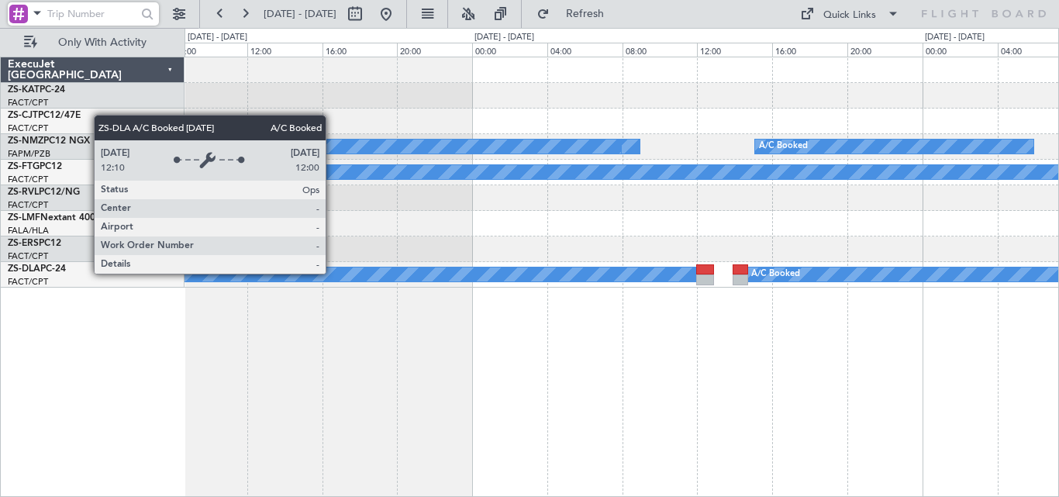
click at [925, 212] on div "A/C Booked A/C Booked A/C Booked A/C Booked A/C Booked A/C Booked A/C Unavailab…" at bounding box center [620, 172] width 873 height 230
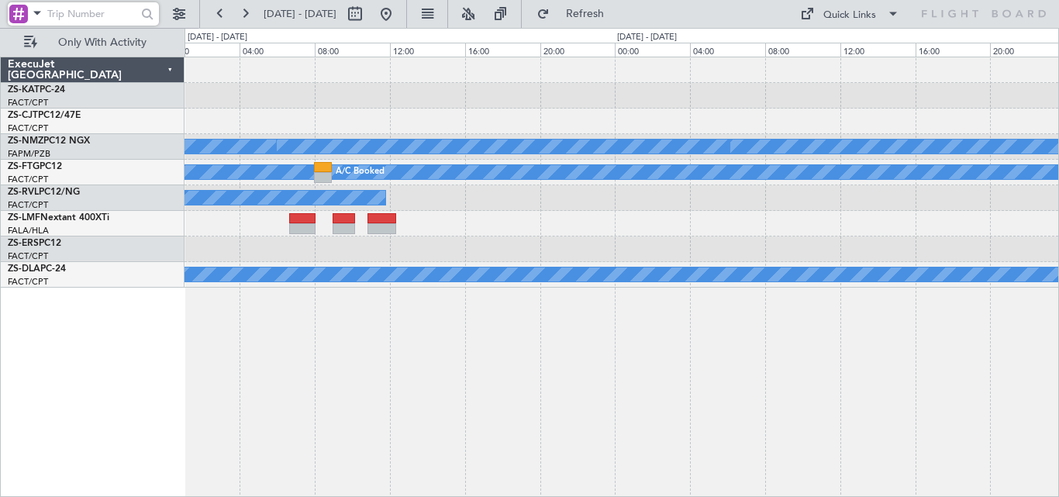
click at [970, 242] on div "A/C Booked A/C Booked A/C Booked A/C Booked A/C Booked A/C Booked A/C Booked A/…" at bounding box center [620, 172] width 873 height 230
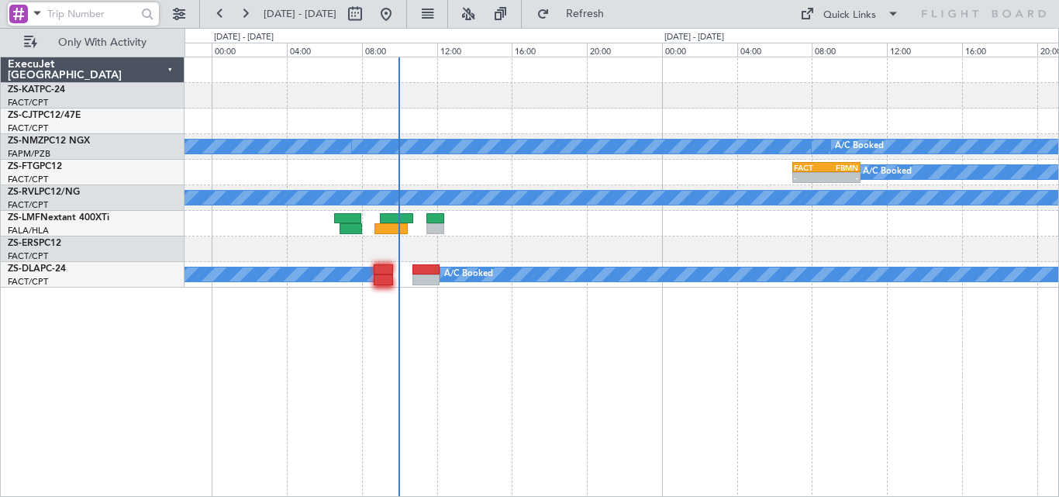
click at [762, 233] on div "A/C Booked A/C Booked A/C Booked A/C Booked A/C Booked A/C Booked FACT 07:00 Z …" at bounding box center [620, 172] width 873 height 230
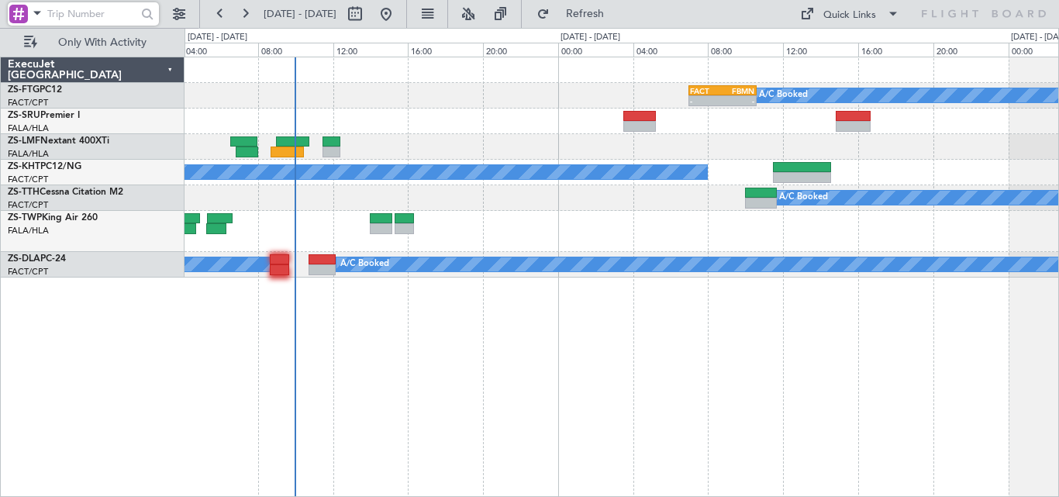
click at [541, 188] on div "A/C Booked FACT 07:00 Z FBMN 10:35 Z - - A/C Booked A/C Unavailable A/C Booked …" at bounding box center [620, 167] width 873 height 220
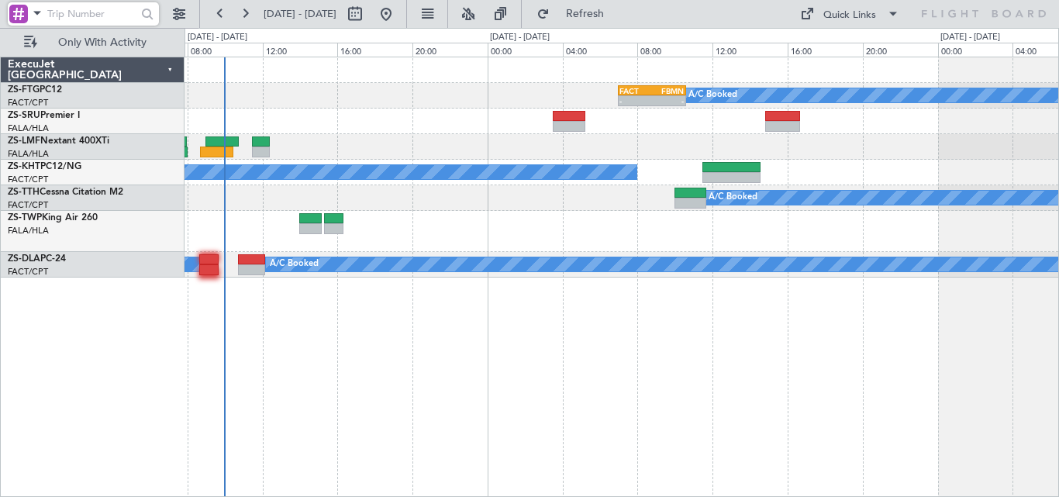
click at [577, 159] on div at bounding box center [620, 147] width 873 height 26
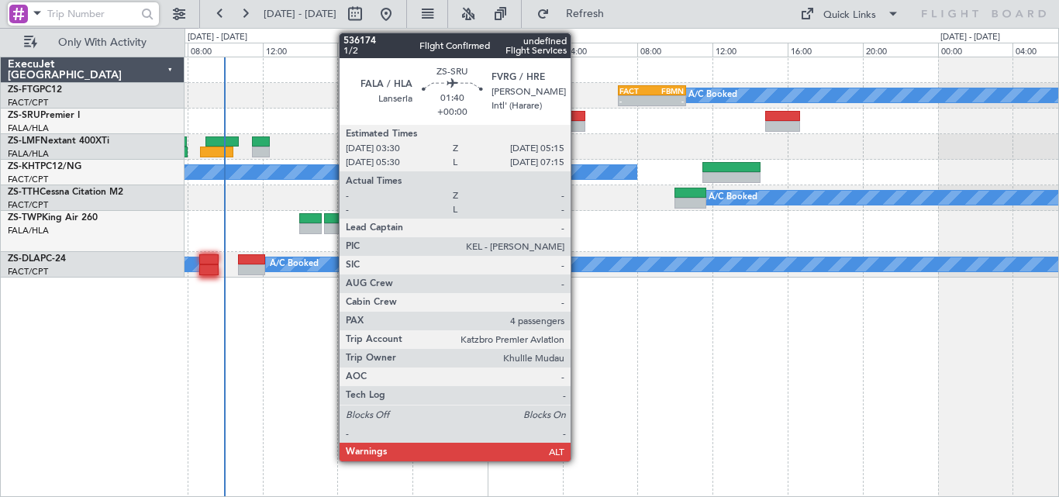
click at [577, 119] on div at bounding box center [569, 116] width 33 height 11
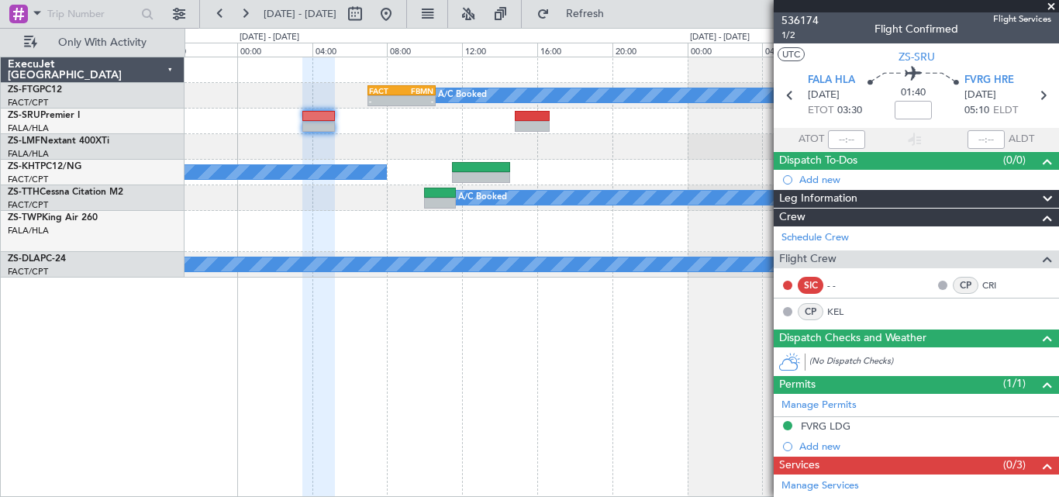
click at [418, 157] on div "A/C Booked - - FACT 07:00 Z FBMN 10:35 Z A/C Booked A/C Booked A/C Unavailable …" at bounding box center [620, 167] width 873 height 220
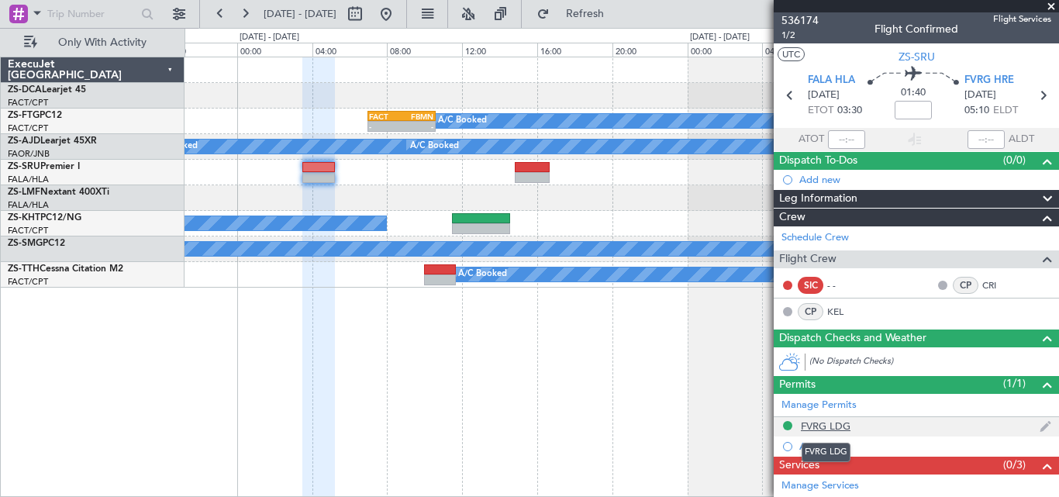
click at [815, 425] on div "FVRG LDG" at bounding box center [826, 425] width 50 height 13
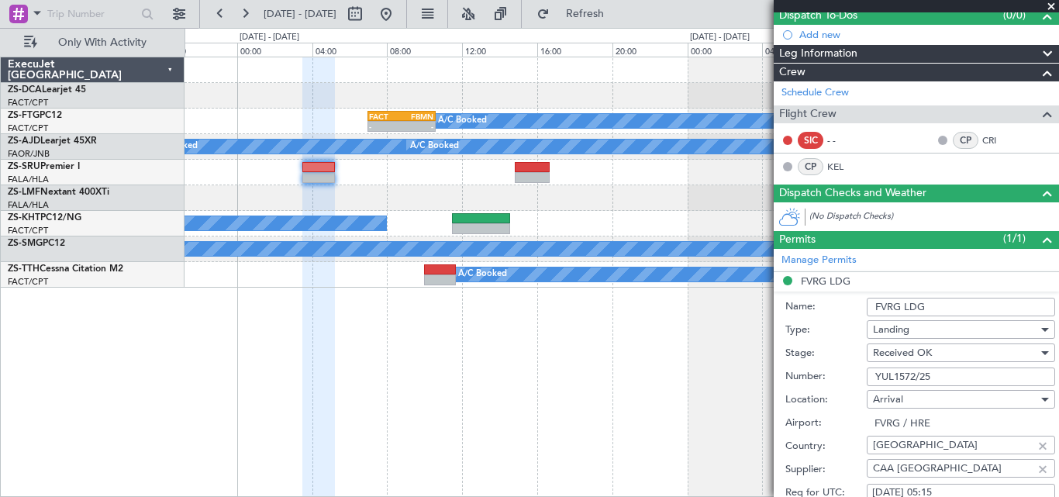
scroll to position [164, 0]
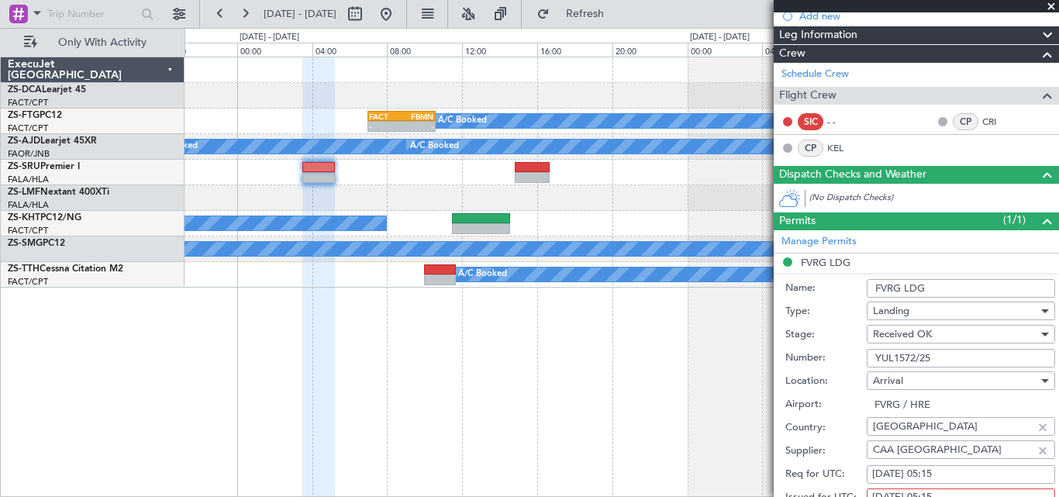
drag, startPoint x: 873, startPoint y: 357, endPoint x: 942, endPoint y: 355, distance: 69.0
click at [942, 355] on input "YUL1572/25" at bounding box center [960, 358] width 188 height 19
click at [1052, 5] on span at bounding box center [1051, 7] width 16 height 14
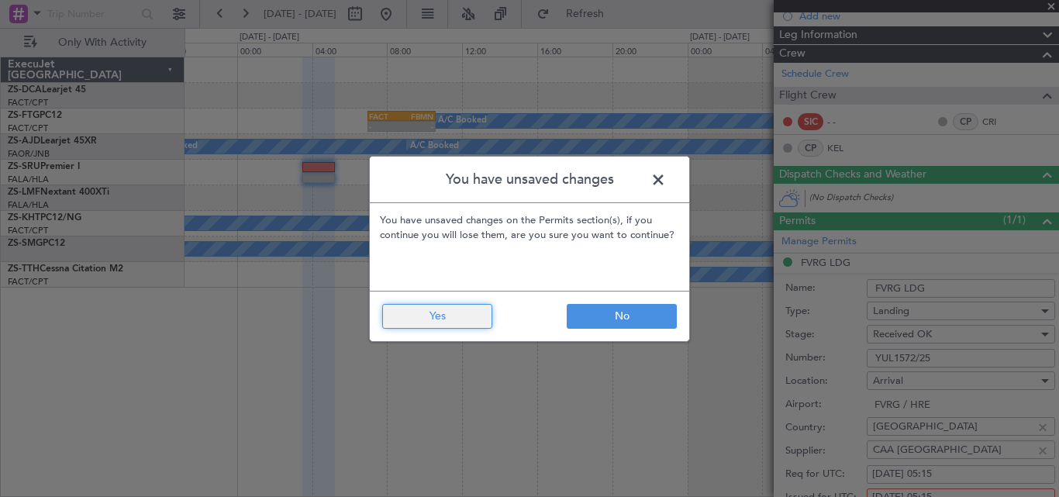
click at [458, 310] on button "Yes" at bounding box center [437, 316] width 110 height 25
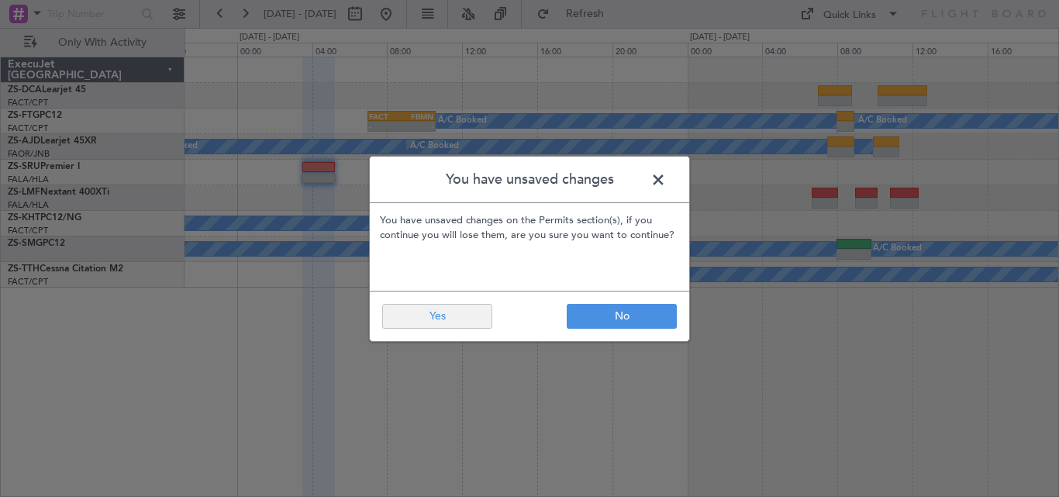
type input "0"
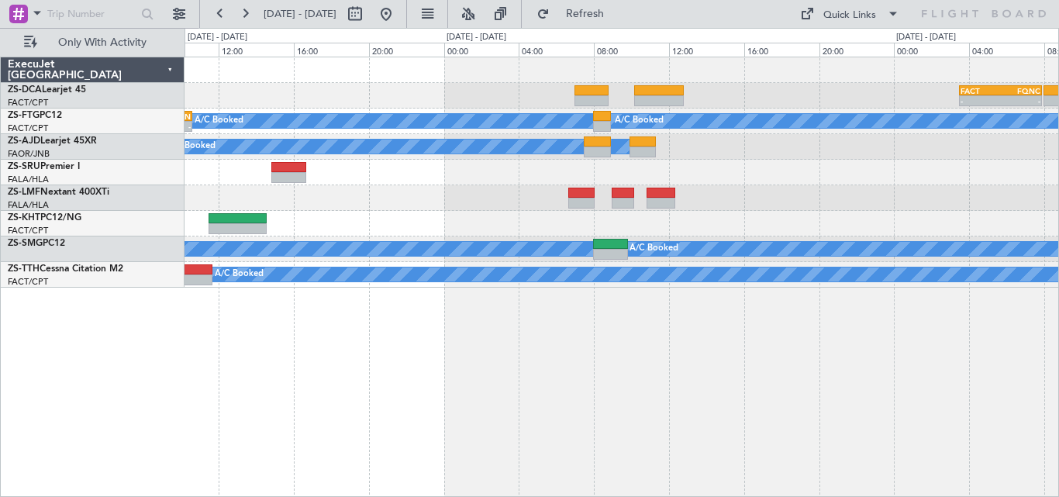
click at [622, 237] on div "FACT 03:30 Z FQNC 07:55 Z - - A/C Booked A/C Booked - - FACT 07:00 Z FBMN 10:35…" at bounding box center [620, 172] width 873 height 230
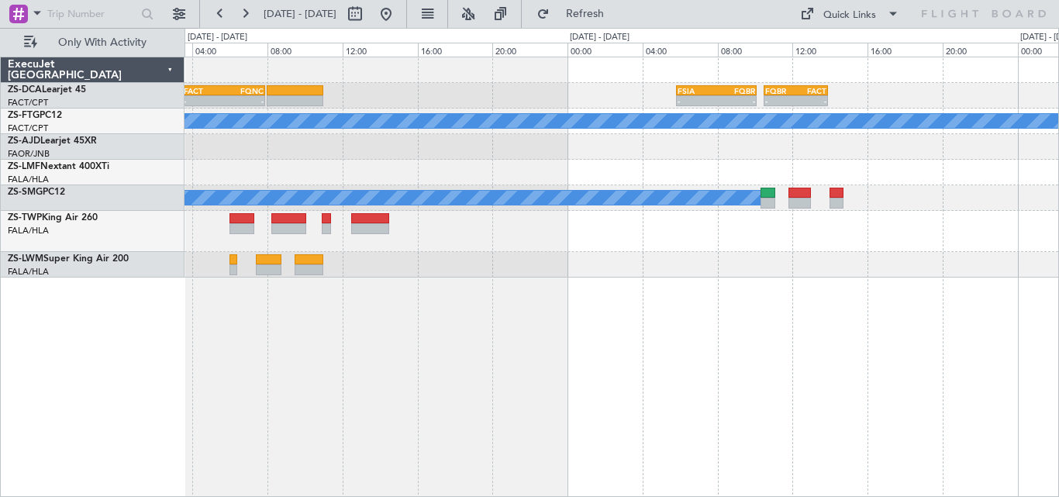
click at [282, 260] on div "FACT 03:30 Z FQNC 07:55 Z - - - - FSIA 05:50 Z FQBR 10:05 Z - - FQBR 10:30 Z FA…" at bounding box center [620, 167] width 873 height 220
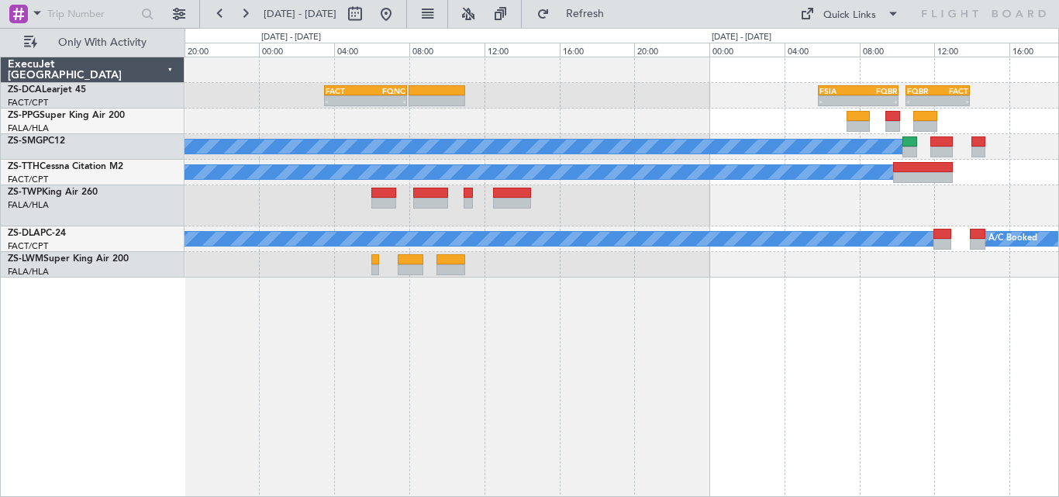
click at [677, 124] on div at bounding box center [620, 122] width 873 height 26
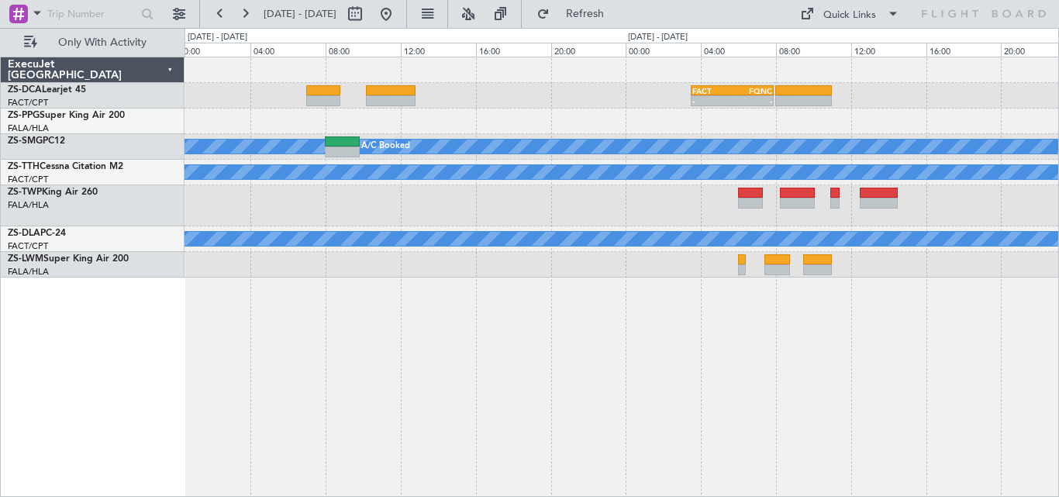
click at [706, 226] on div "FACT 03:30 Z FQNC 07:55 Z - - - - FSIA 05:50 Z FQBR 10:05 Z - - FQBR 10:30 Z FA…" at bounding box center [621, 277] width 874 height 440
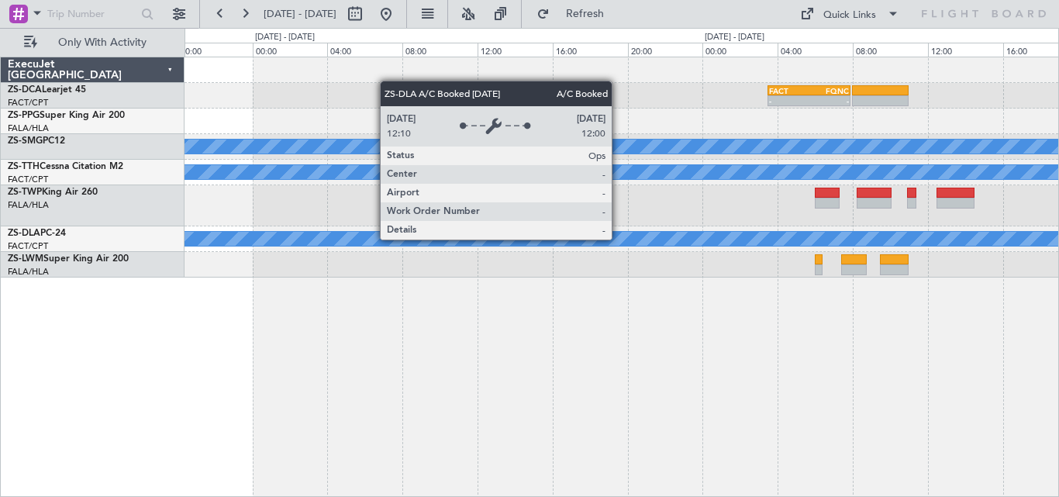
click at [818, 257] on div at bounding box center [620, 265] width 873 height 26
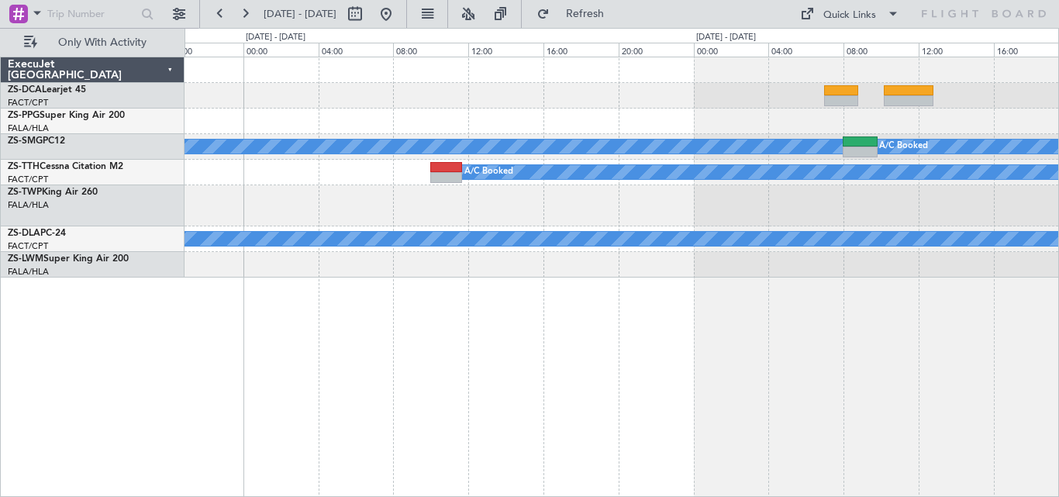
click at [683, 322] on div "FACT 03:30 Z FQNC 07:55 Z - - A/C Booked A/C Booked A/C Booked A/C Booked" at bounding box center [621, 277] width 874 height 440
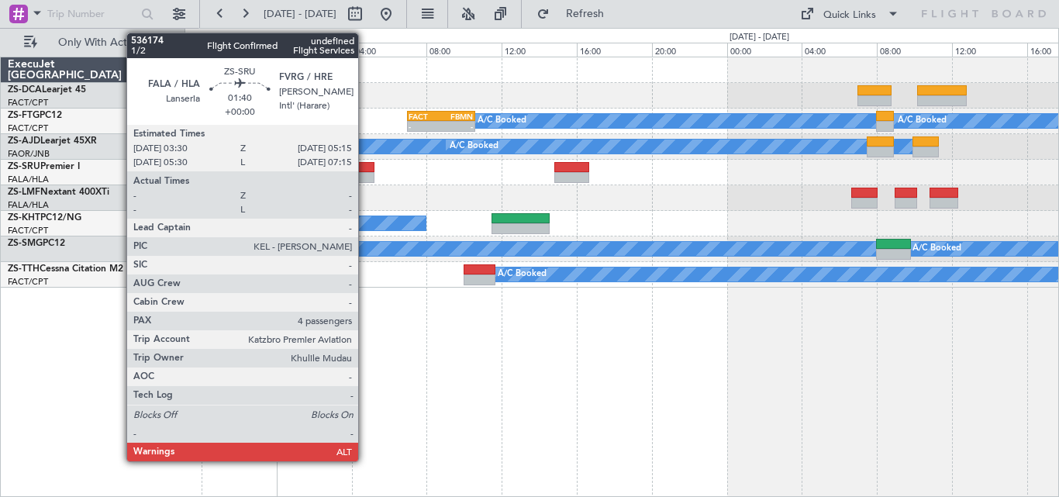
click at [365, 167] on div at bounding box center [358, 167] width 33 height 11
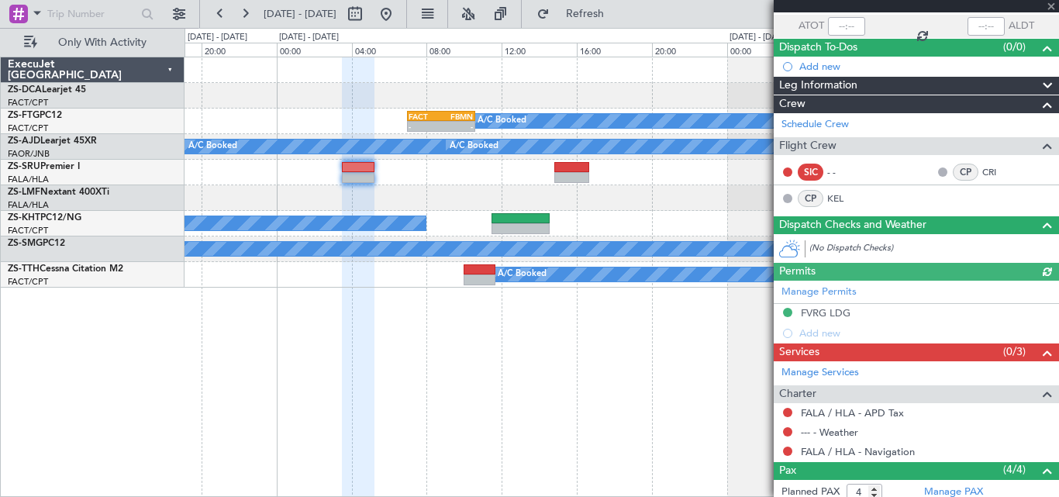
scroll to position [233, 0]
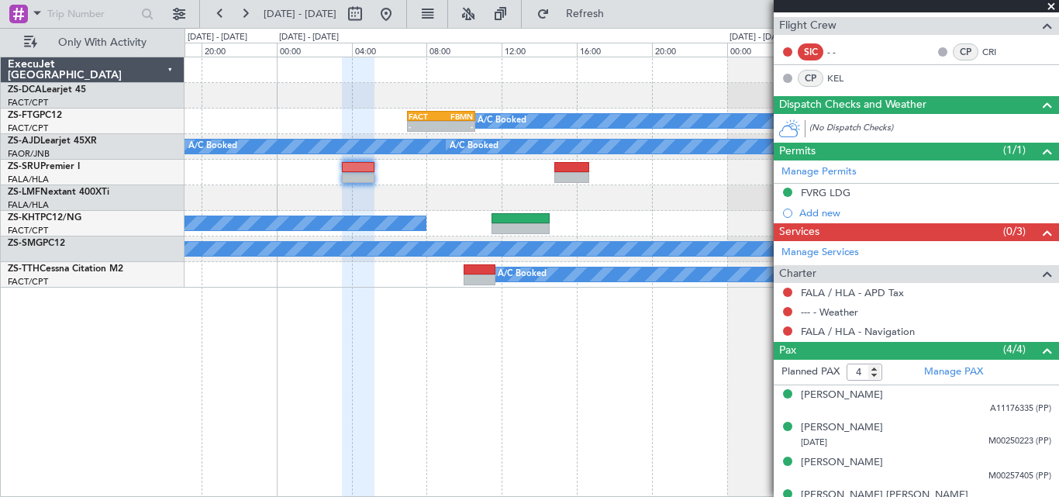
click at [831, 197] on div "Manage Permits FVRG LDG Add new" at bounding box center [915, 191] width 285 height 63
click at [831, 197] on div "FVRG LDG" at bounding box center [826, 192] width 50 height 13
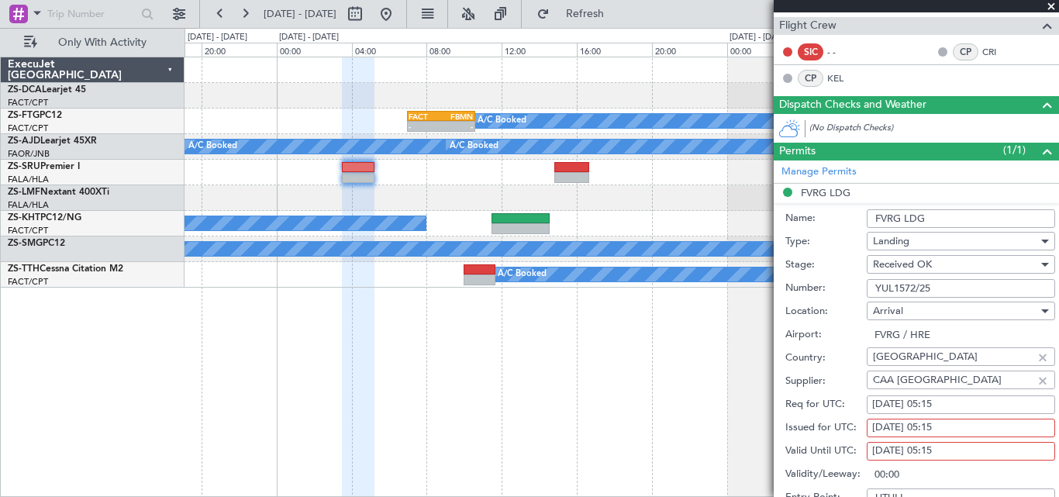
drag, startPoint x: 876, startPoint y: 286, endPoint x: 943, endPoint y: 284, distance: 67.4
click at [943, 284] on input "YUL1572/25" at bounding box center [960, 288] width 188 height 19
click at [1049, 1] on span at bounding box center [1051, 7] width 16 height 14
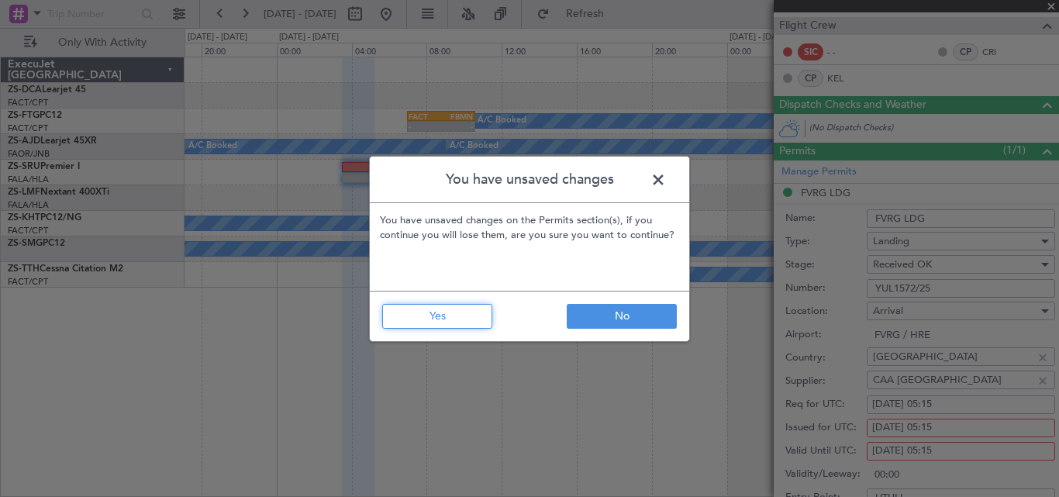
drag, startPoint x: 419, startPoint y: 326, endPoint x: 454, endPoint y: 315, distance: 37.5
click at [417, 326] on button "Yes" at bounding box center [437, 316] width 110 height 25
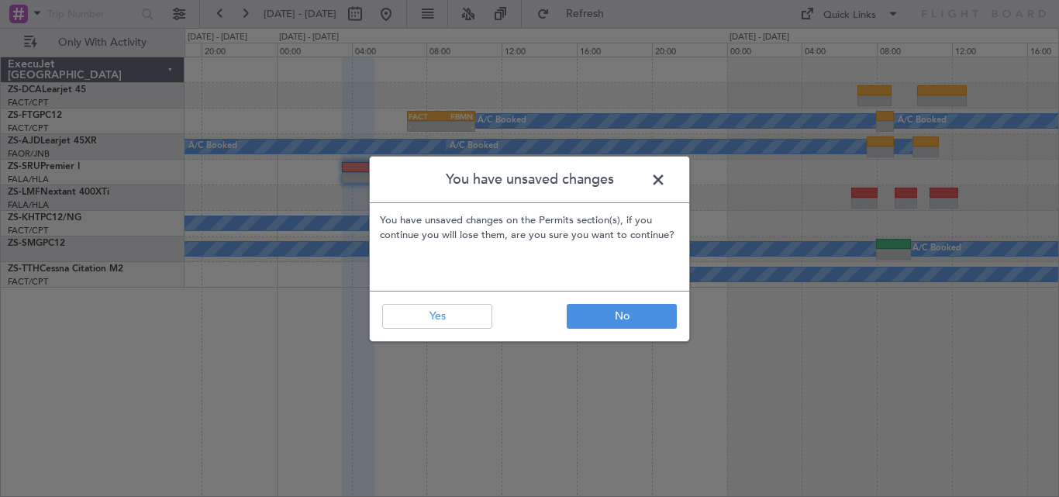
type input "0"
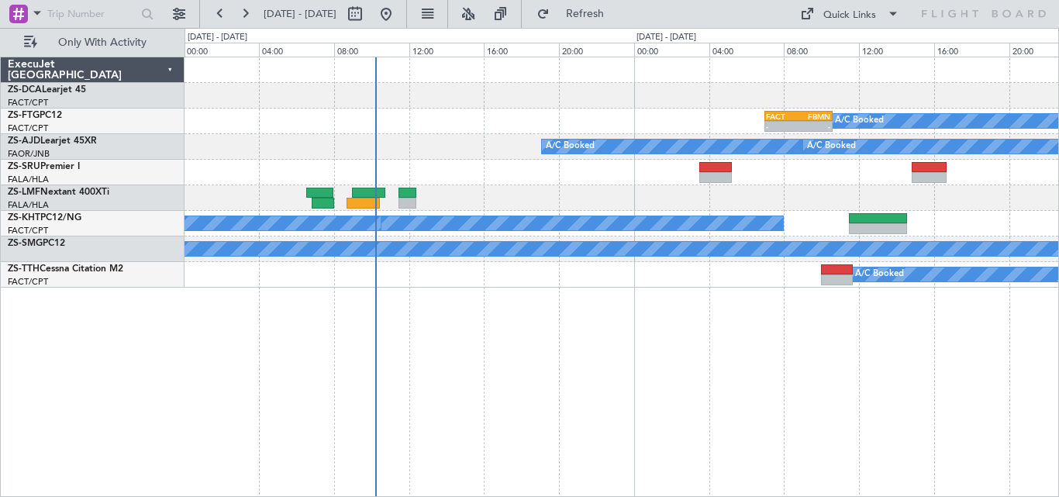
click at [1008, 248] on div "A/C Booked" at bounding box center [272, 249] width 1921 height 14
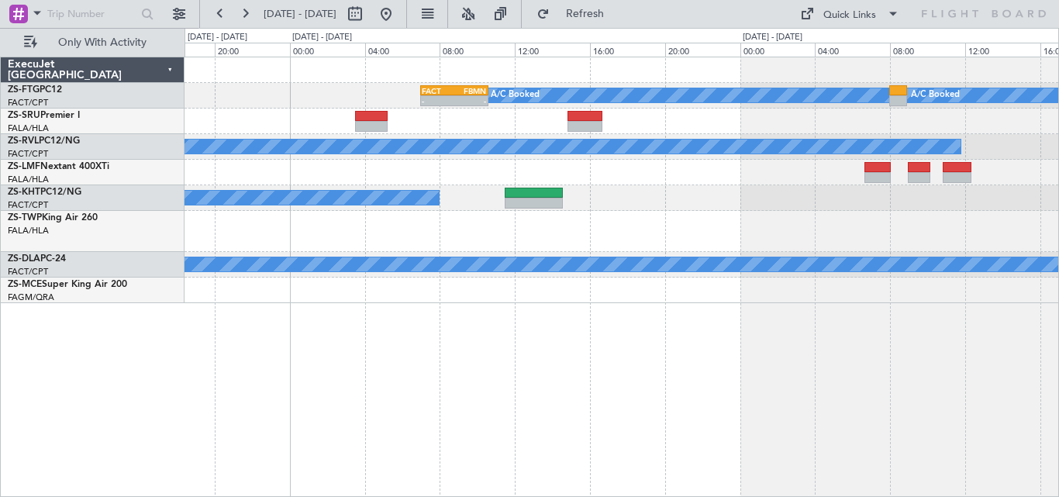
click at [288, 313] on div "- - FACT 07:00 Z FBMN 10:35 Z A/C Booked A/C Booked A/C Booked A/C Booked A/C U…" at bounding box center [621, 277] width 874 height 440
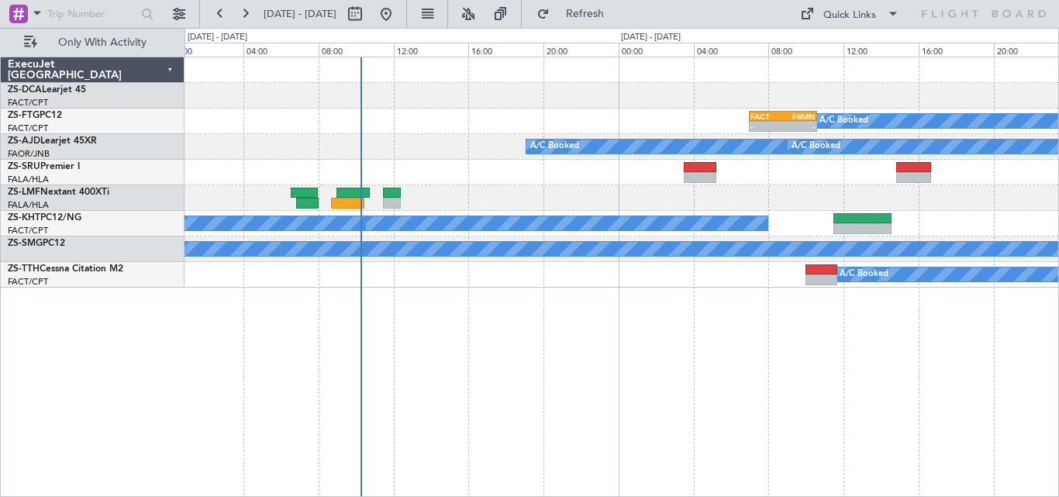
click at [1058, 256] on div "- - FACT 07:00 Z FBMN 10:35 Z A/C Booked A/C Booked A/C Booked A/C Booked A/C B…" at bounding box center [529, 262] width 1059 height 469
click at [780, 246] on div "- - FACT 07:00 Z FBMN 10:35 Z A/C Booked A/C Booked A/C Booked A/C Booked A/C B…" at bounding box center [620, 172] width 873 height 230
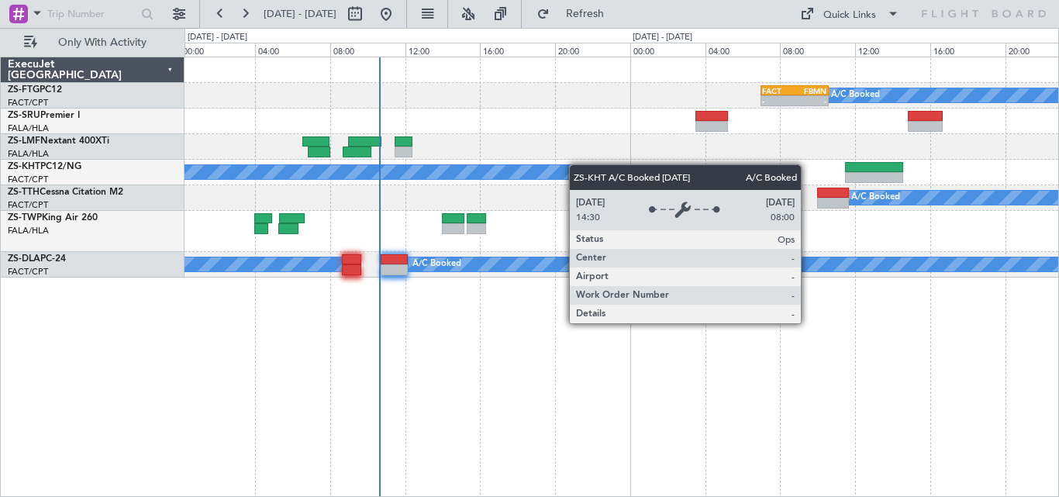
click at [543, 177] on div "A/C Booked - - FACT 07:00 Z FBMN 10:35 Z A/C Booked A/C Unavailable A/C Booked …" at bounding box center [620, 167] width 873 height 220
